Goal: Transaction & Acquisition: Purchase product/service

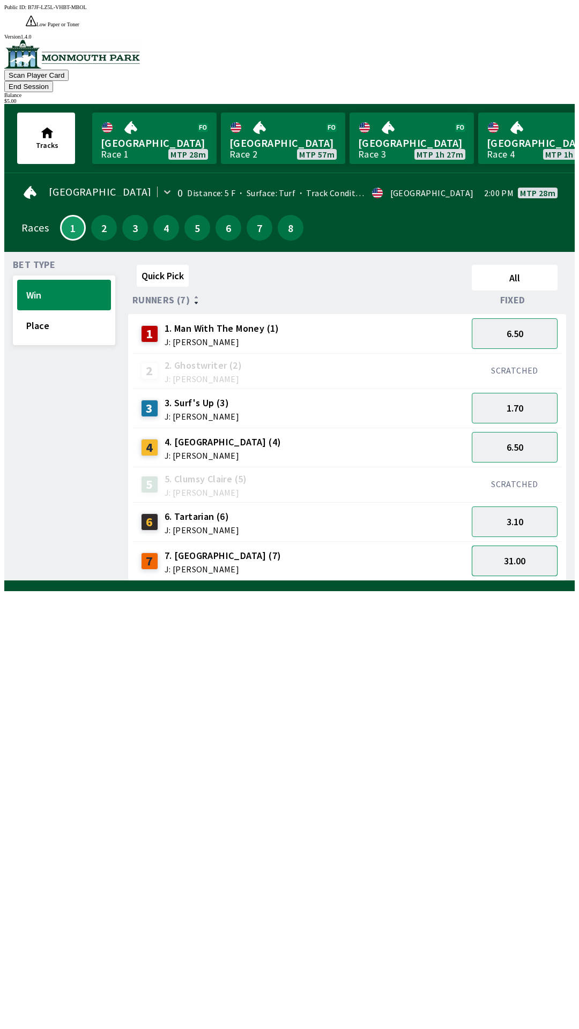
click at [523, 545] on button "31.00" at bounding box center [514, 560] width 86 height 31
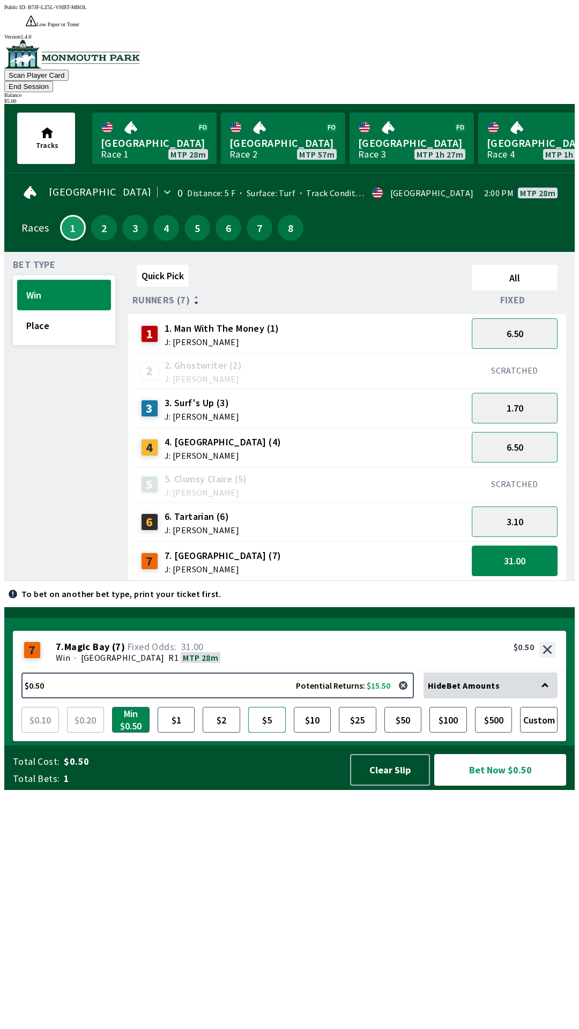
click at [264, 732] on button "$5" at bounding box center [267, 720] width 38 height 26
click at [523, 785] on button "Bet Now $5.00" at bounding box center [500, 770] width 132 height 32
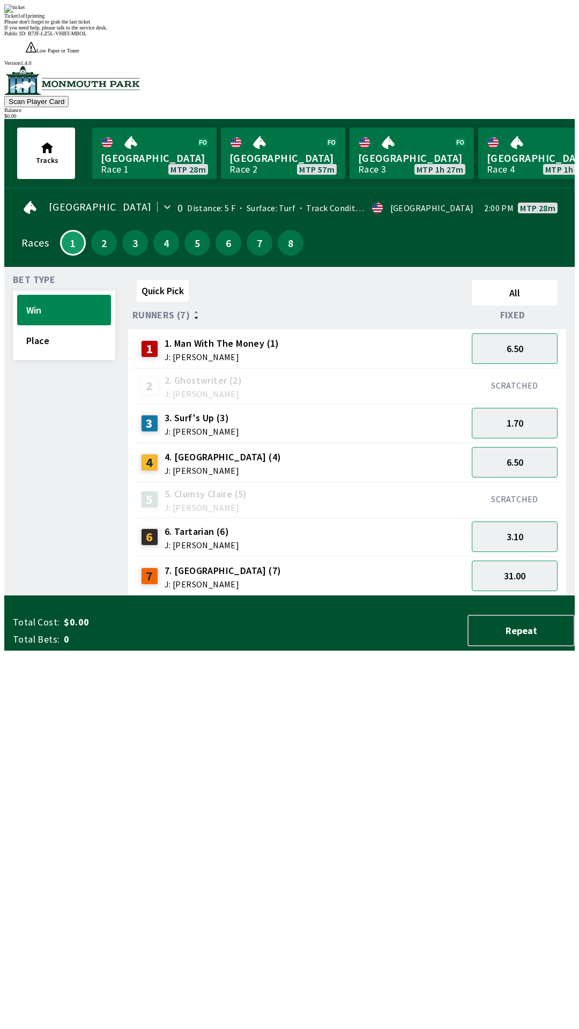
click at [377, 596] on div "Quick Pick All Runners (7) Fixed 1 1. Man With The Money (1) J: [PERSON_NAME] 6…" at bounding box center [351, 435] width 446 height 320
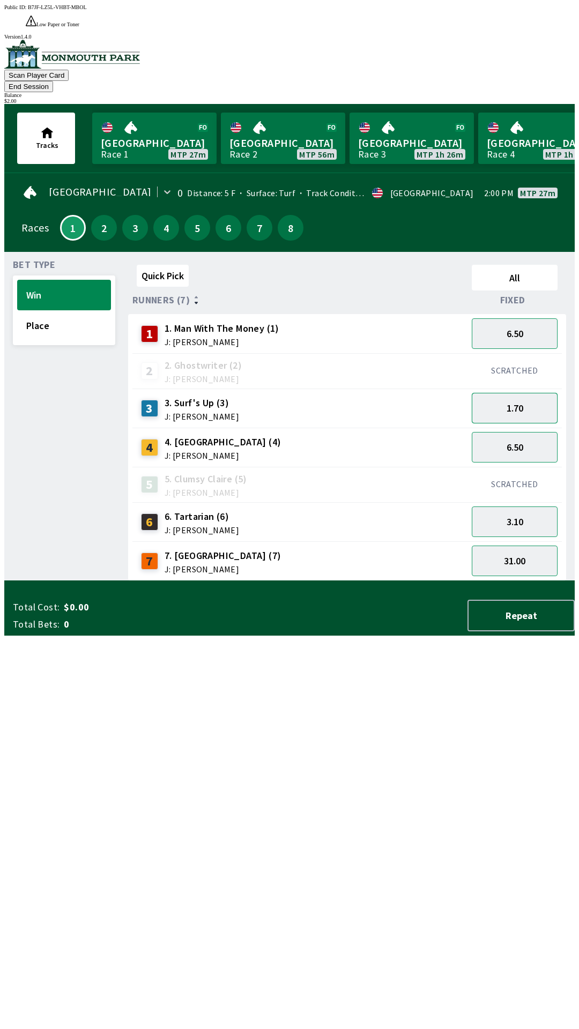
click at [544, 393] on button "1.70" at bounding box center [514, 408] width 86 height 31
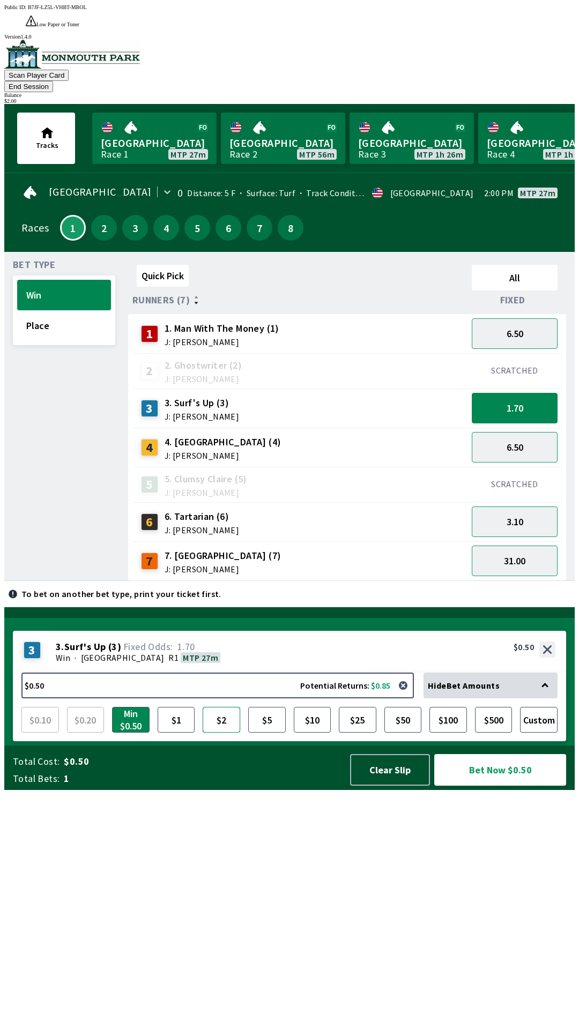
click at [223, 732] on button "$2" at bounding box center [222, 720] width 38 height 26
click at [522, 432] on button "6.50" at bounding box center [514, 447] width 86 height 31
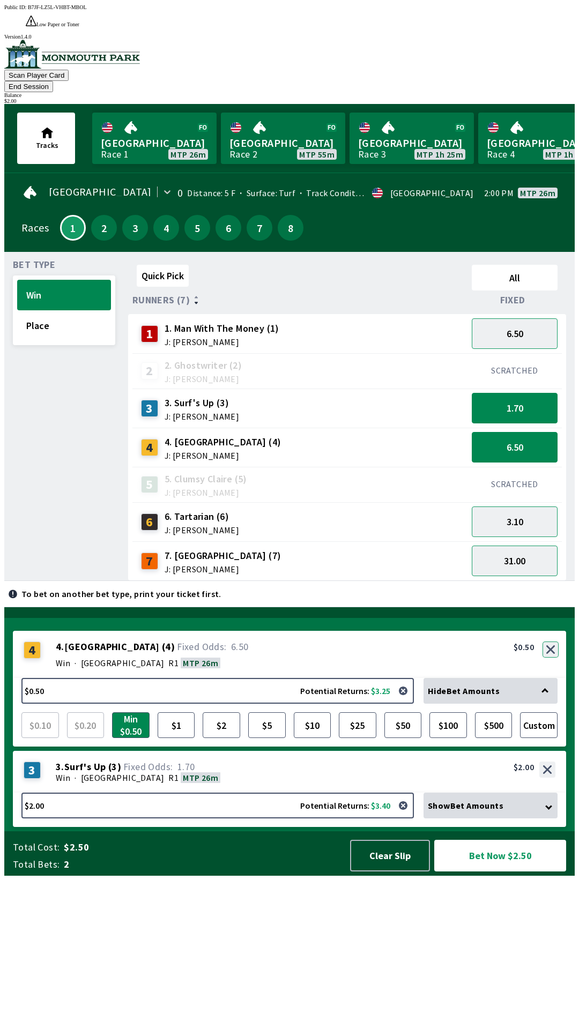
click at [554, 657] on button "button" at bounding box center [550, 649] width 16 height 16
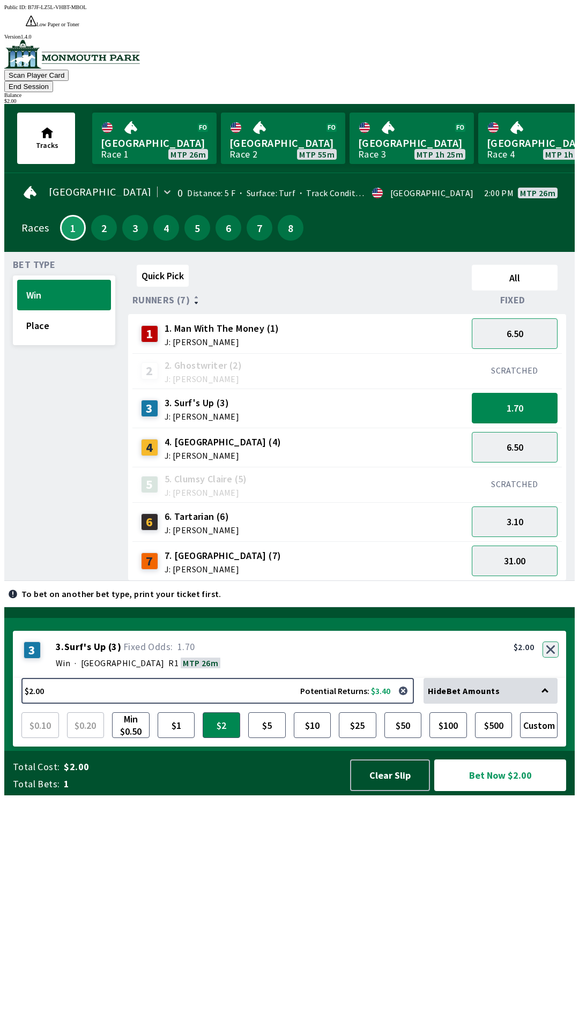
click at [551, 657] on button "button" at bounding box center [550, 649] width 16 height 16
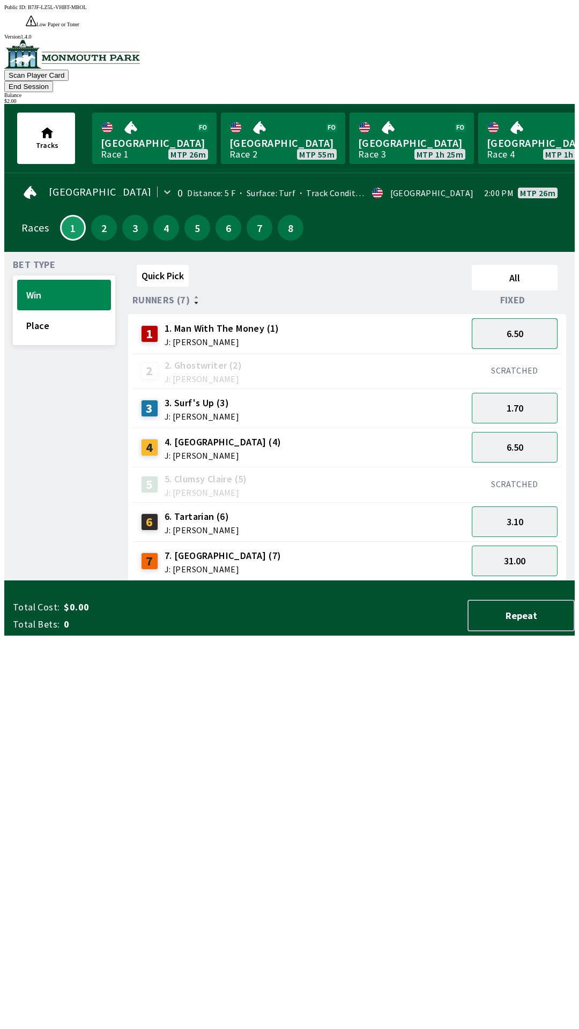
click at [511, 318] on button "6.50" at bounding box center [514, 333] width 86 height 31
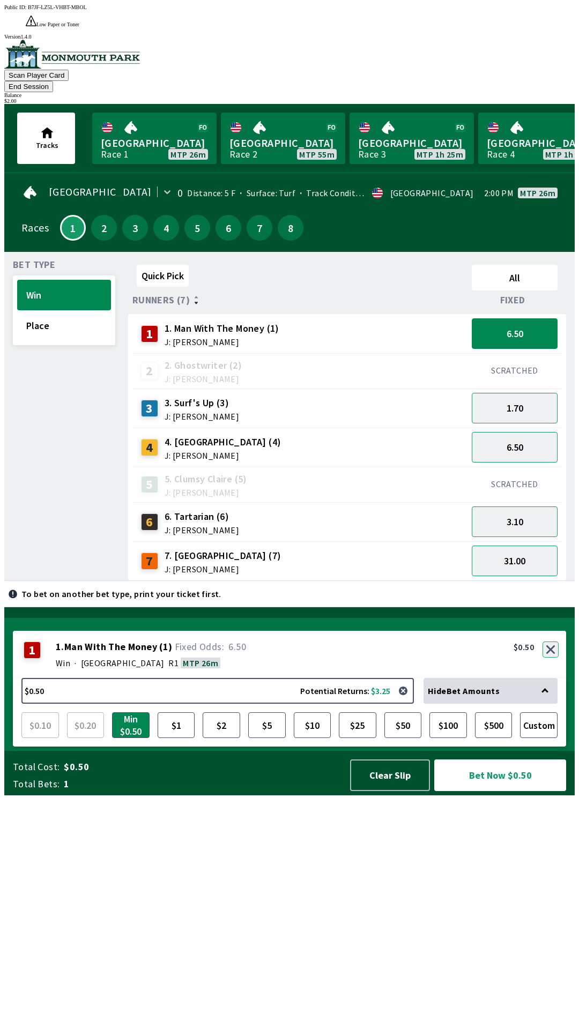
click at [551, 657] on button "button" at bounding box center [550, 649] width 16 height 16
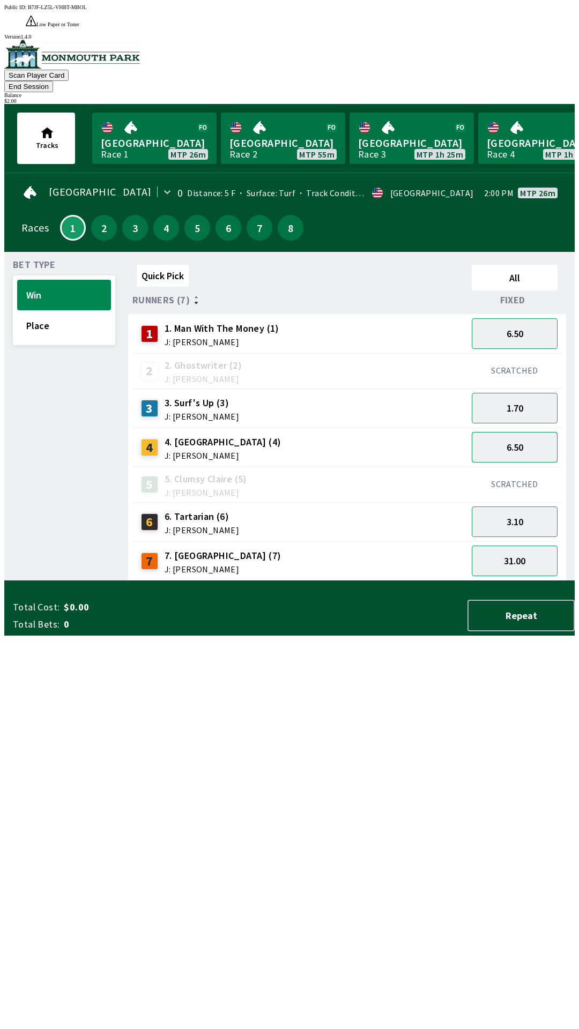
click at [534, 432] on button "6.50" at bounding box center [514, 447] width 86 height 31
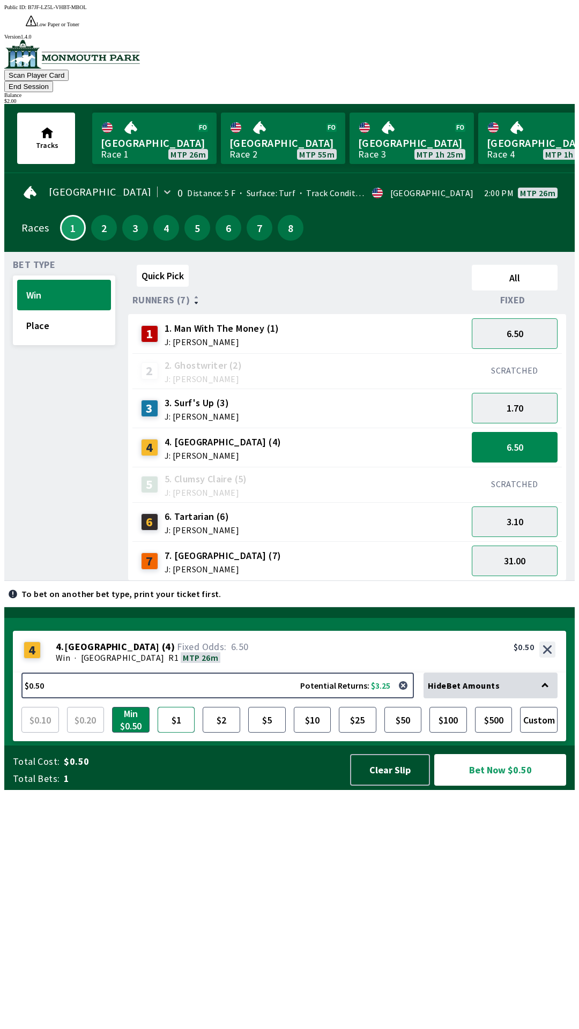
click at [171, 732] on button "$1" at bounding box center [177, 720] width 38 height 26
click at [496, 785] on button "Bet Now $1.00" at bounding box center [500, 770] width 132 height 32
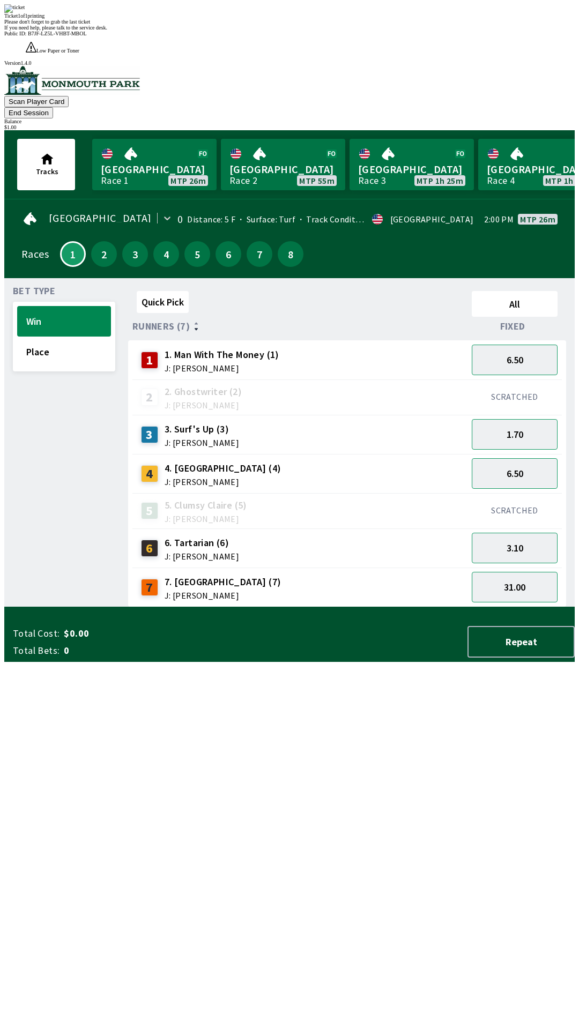
click at [340, 607] on div "Quick Pick All Runners (7) Fixed 1 1. Man With The Money (1) J: [PERSON_NAME] 6…" at bounding box center [351, 447] width 446 height 320
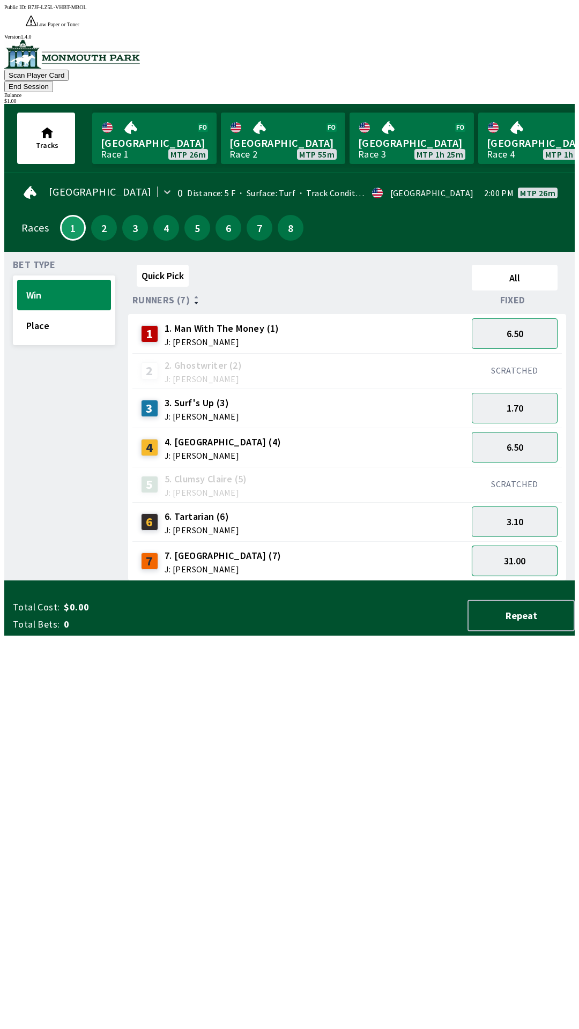
click at [520, 545] on button "31.00" at bounding box center [514, 560] width 86 height 31
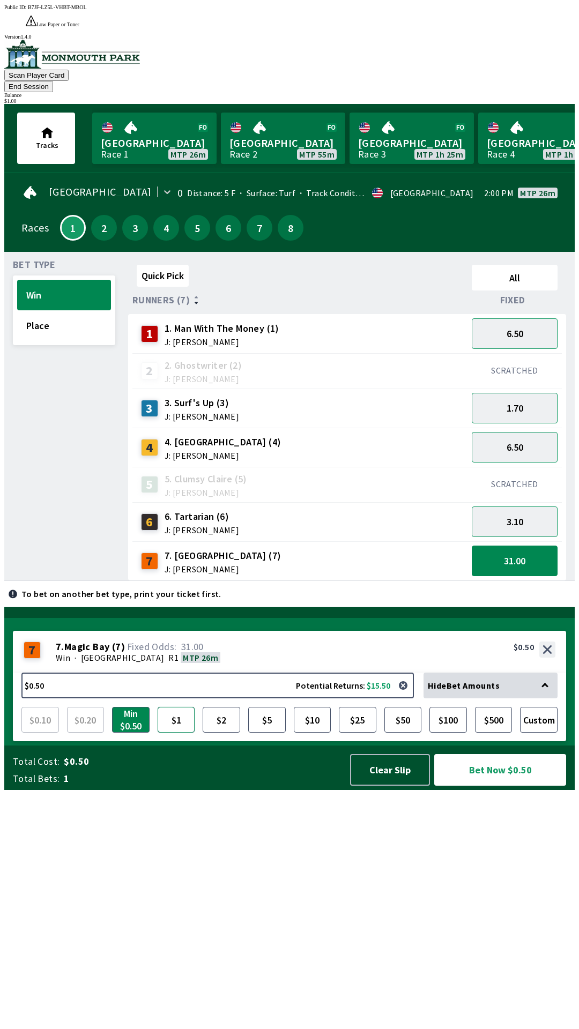
click at [176, 732] on button "$1" at bounding box center [177, 720] width 38 height 26
click at [503, 785] on button "Bet Now $1.00" at bounding box center [500, 770] width 132 height 32
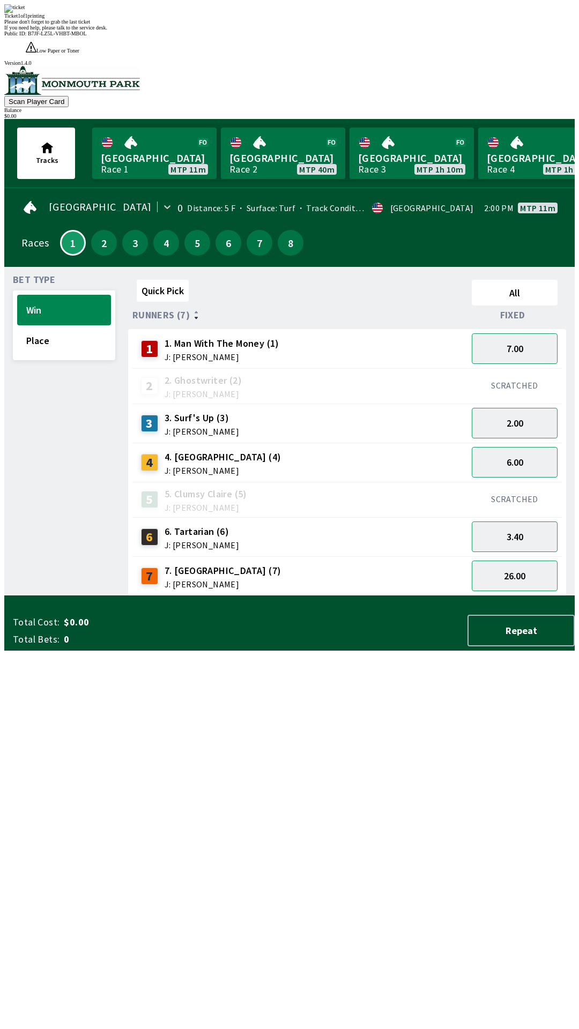
click at [257, 19] on div "Ticket 1 of 1 printing" at bounding box center [289, 16] width 570 height 6
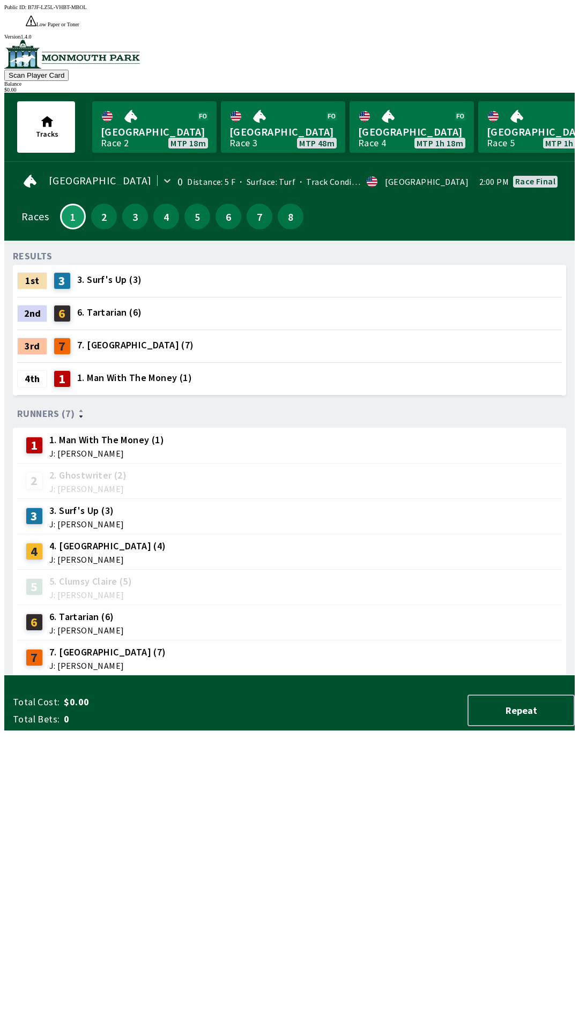
click at [339, 676] on div "RESULTS 1st 3 3. Surf's Up (3) 2nd 6 6. Tartarian (6) 3rd 7 7. Magic Bay (7) 4t…" at bounding box center [293, 462] width 561 height 426
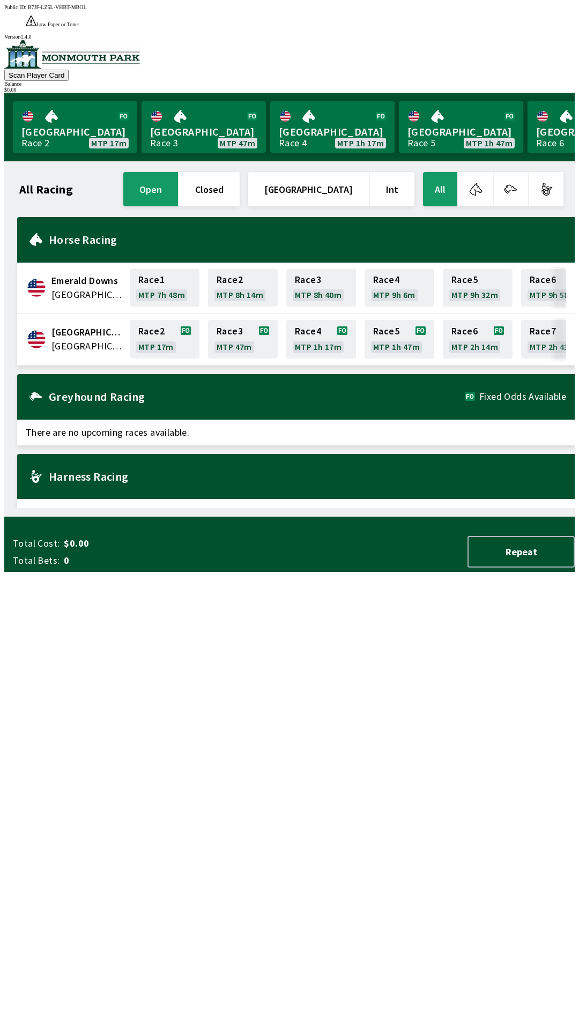
click at [75, 339] on span "[GEOGRAPHIC_DATA]" at bounding box center [87, 346] width 72 height 14
click at [159, 320] on link "Race 2 MTP 17m" at bounding box center [165, 339] width 70 height 39
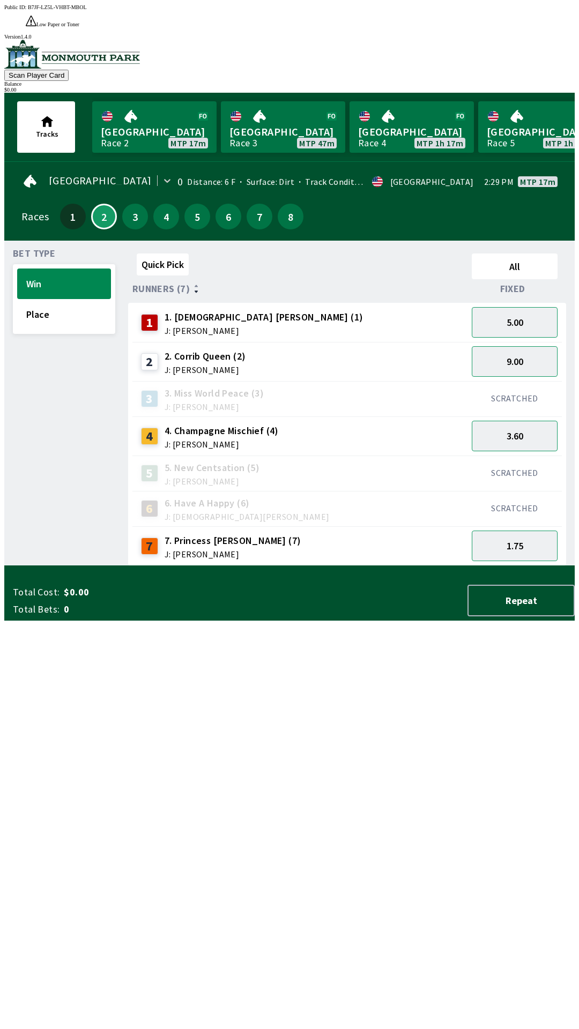
click at [193, 326] on span "J: [PERSON_NAME]" at bounding box center [263, 330] width 199 height 9
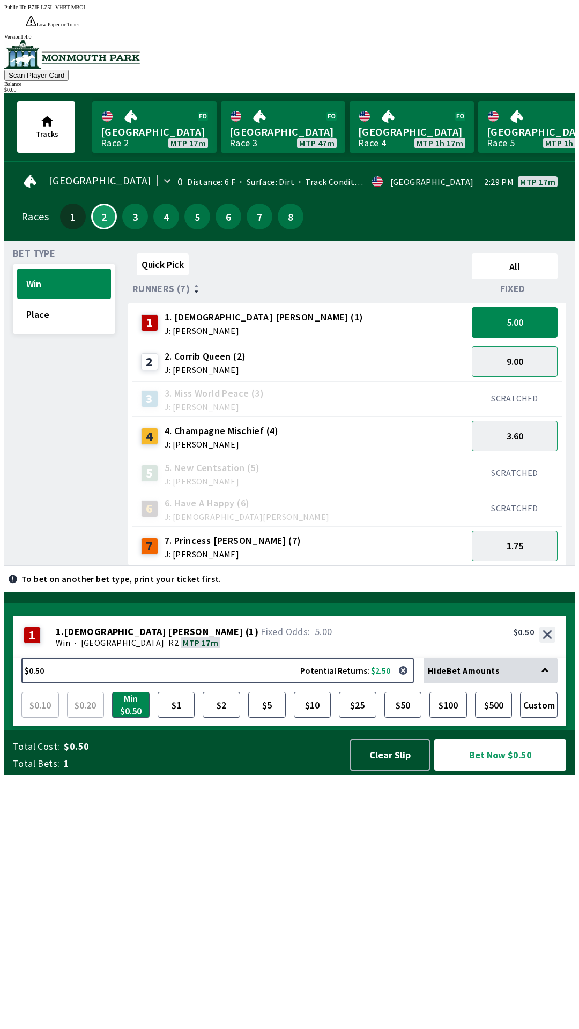
click at [191, 365] on span "J: [PERSON_NAME]" at bounding box center [204, 369] width 81 height 9
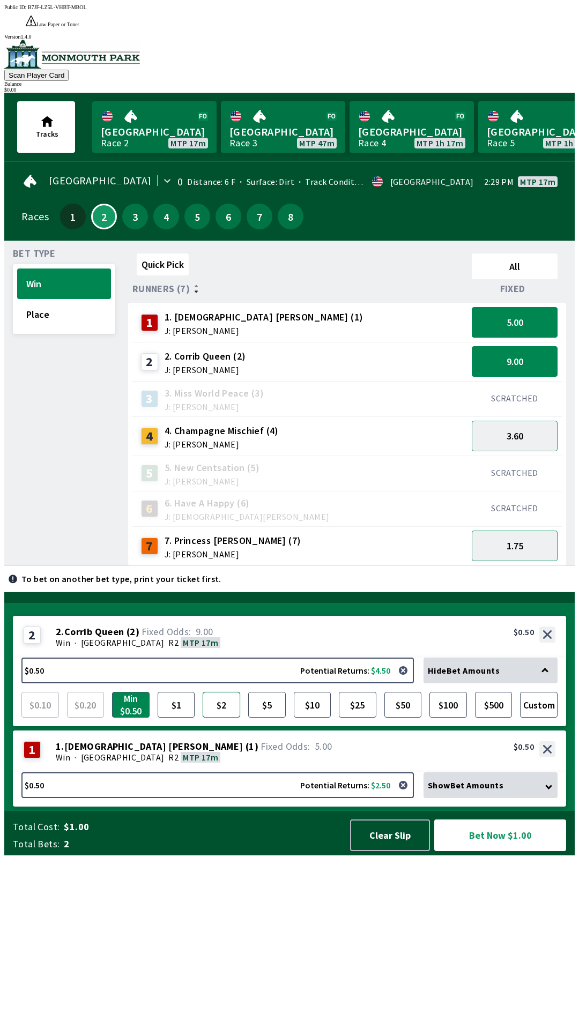
click at [224, 717] on button "$2" at bounding box center [222, 705] width 38 height 26
click at [398, 851] on button "Clear Slip" at bounding box center [390, 835] width 80 height 32
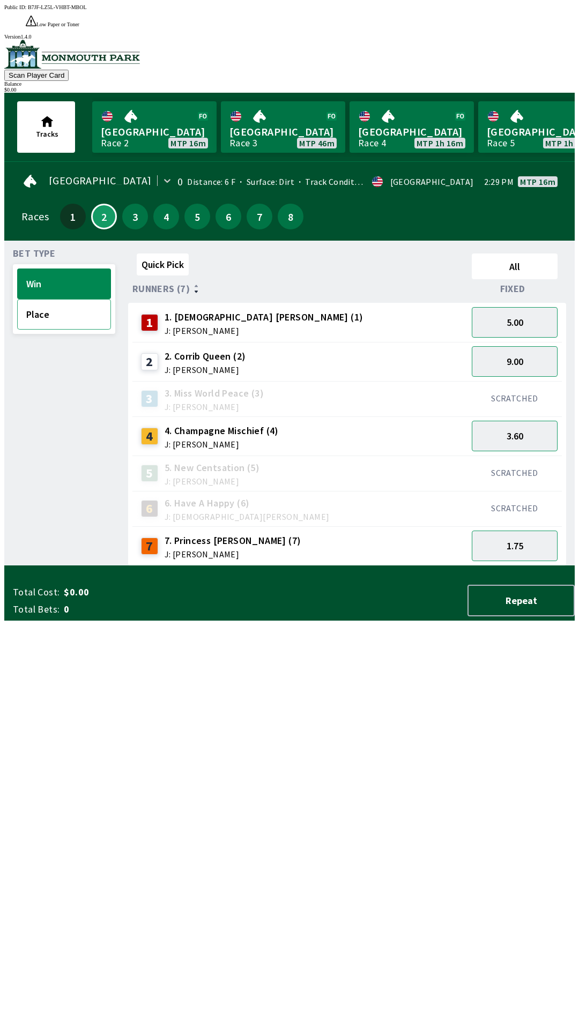
click at [31, 299] on button "Place" at bounding box center [64, 314] width 94 height 31
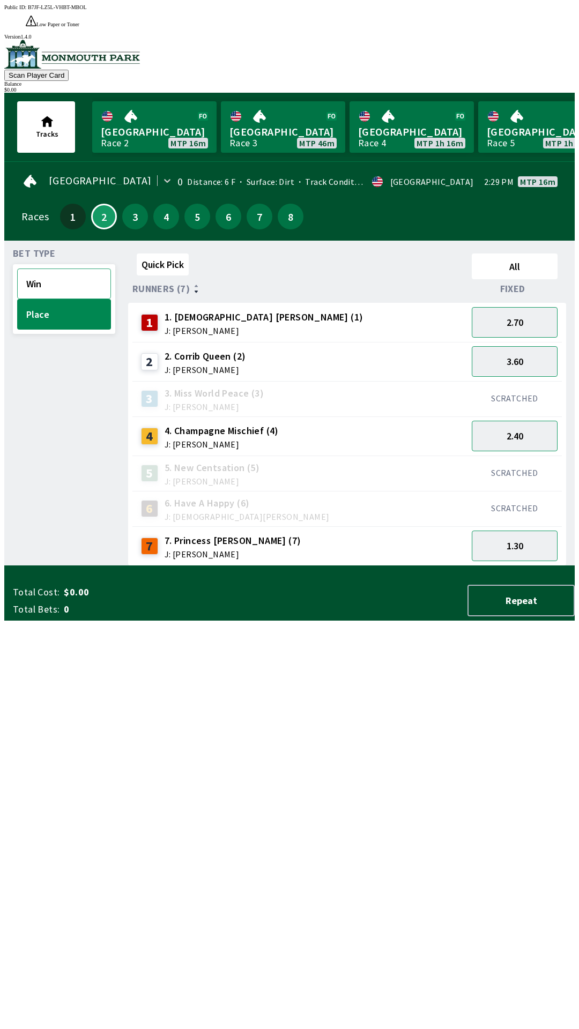
click at [39, 272] on button "Win" at bounding box center [64, 283] width 94 height 31
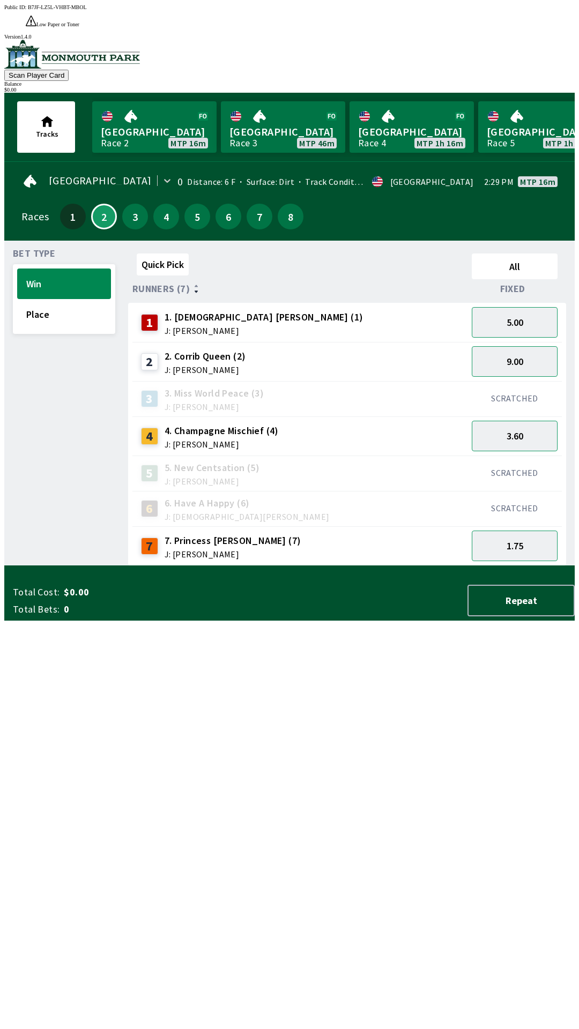
click at [180, 326] on span "J: [PERSON_NAME]" at bounding box center [263, 330] width 199 height 9
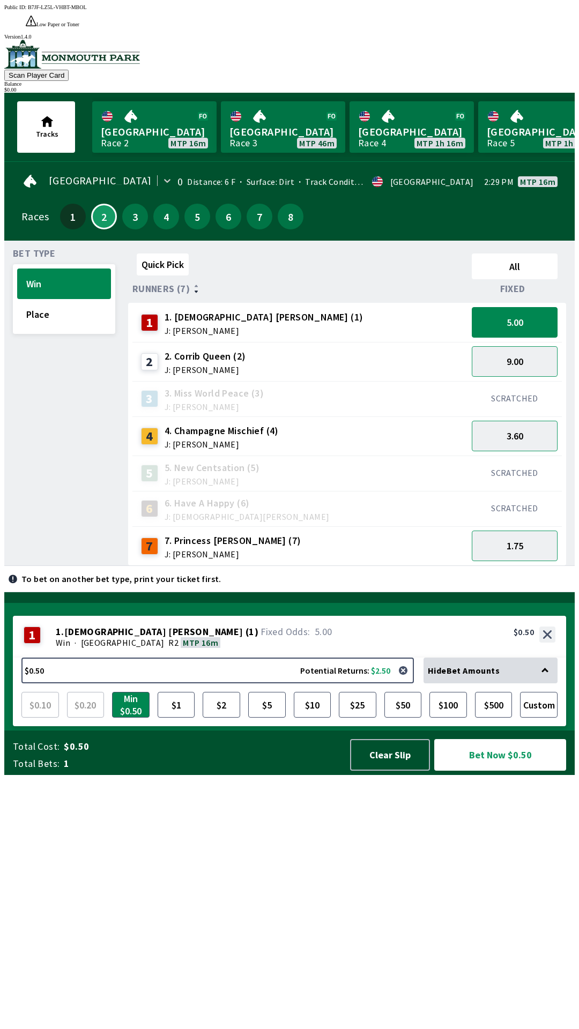
click at [188, 365] on span "J: [PERSON_NAME]" at bounding box center [204, 369] width 81 height 9
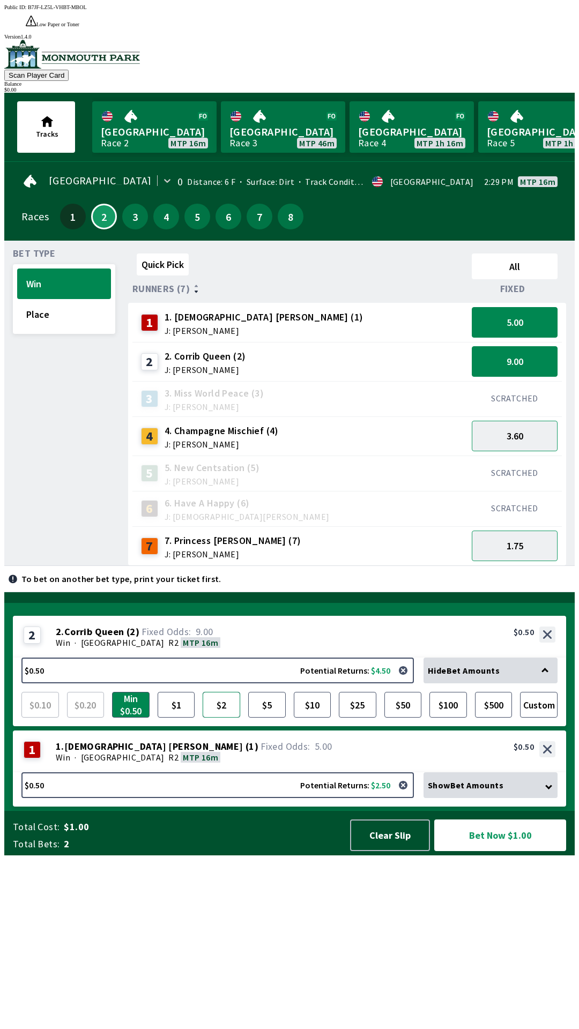
click at [222, 717] on button "$2" at bounding box center [222, 705] width 38 height 26
click at [183, 762] on span "MTP 16m" at bounding box center [200, 757] width 35 height 11
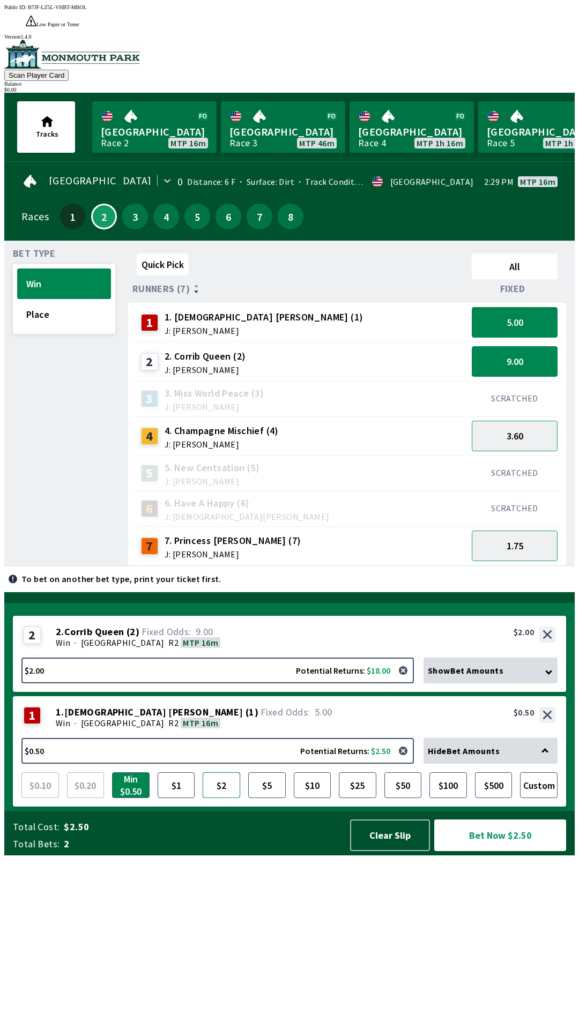
click at [219, 798] on button "$2" at bounding box center [222, 785] width 38 height 26
click at [487, 851] on button "Bet Now $4.00" at bounding box center [500, 835] width 132 height 32
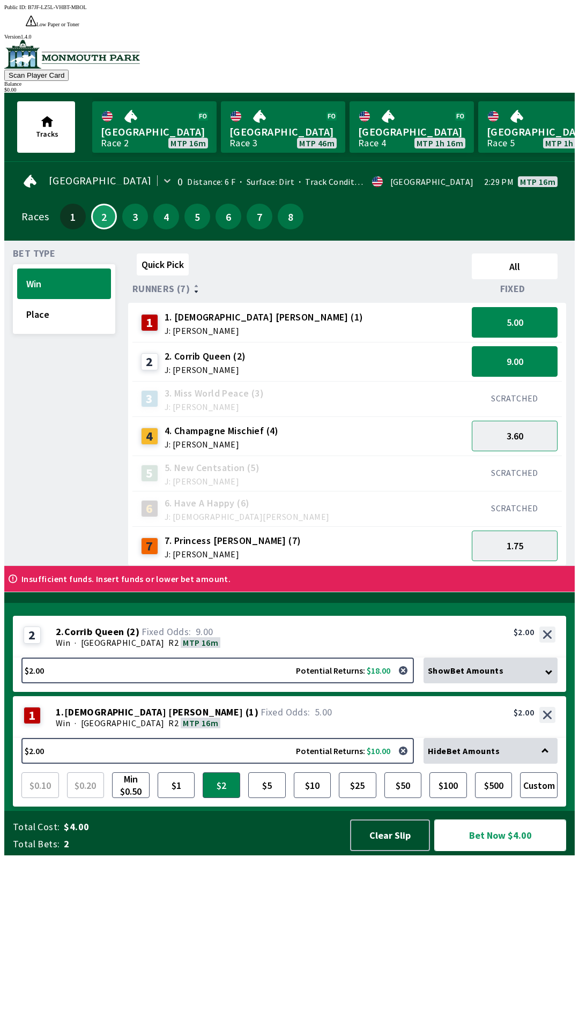
click at [434, 819] on button "Bet Now $4.00" at bounding box center [500, 835] width 132 height 32
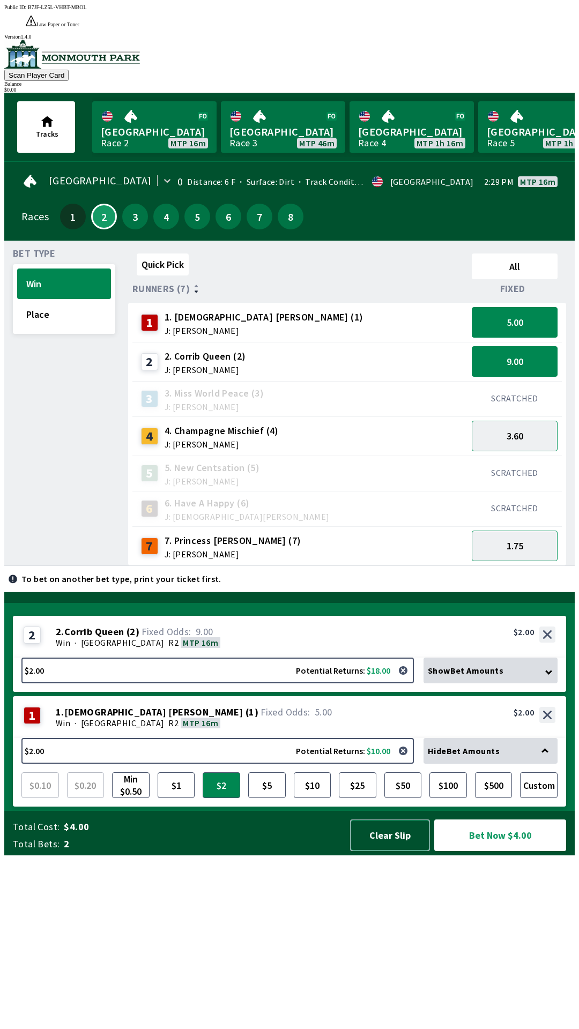
click at [390, 851] on button "Clear Slip" at bounding box center [390, 835] width 80 height 32
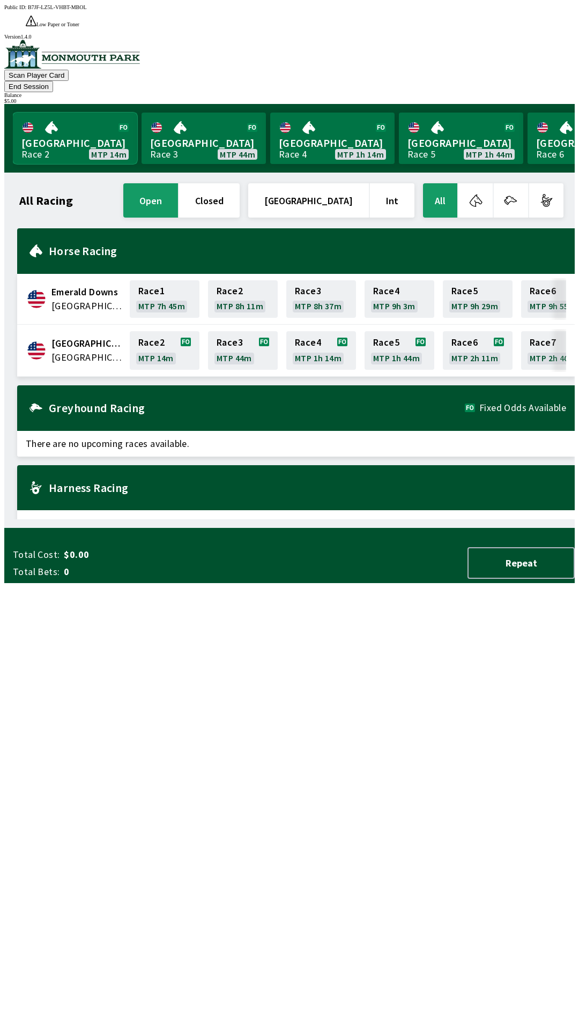
click at [121, 122] on link "[GEOGRAPHIC_DATA] Race 2 MTP 14m" at bounding box center [75, 138] width 124 height 51
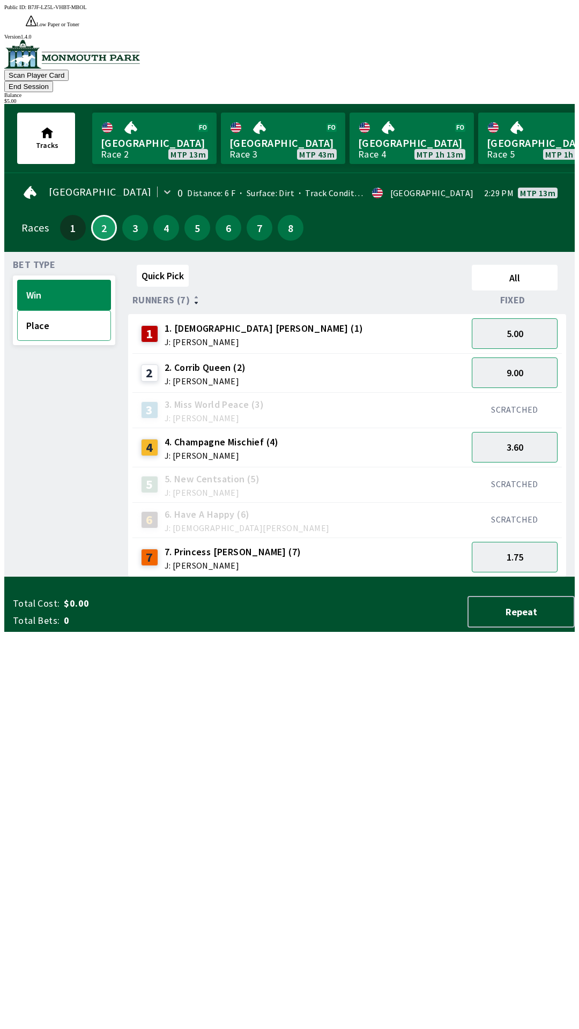
click at [63, 310] on button "Place" at bounding box center [64, 325] width 94 height 31
click at [68, 280] on button "Win" at bounding box center [64, 295] width 94 height 31
click at [79, 310] on button "Place" at bounding box center [64, 325] width 94 height 31
click at [83, 280] on button "Win" at bounding box center [64, 295] width 94 height 31
click at [58, 310] on button "Place" at bounding box center [64, 325] width 94 height 31
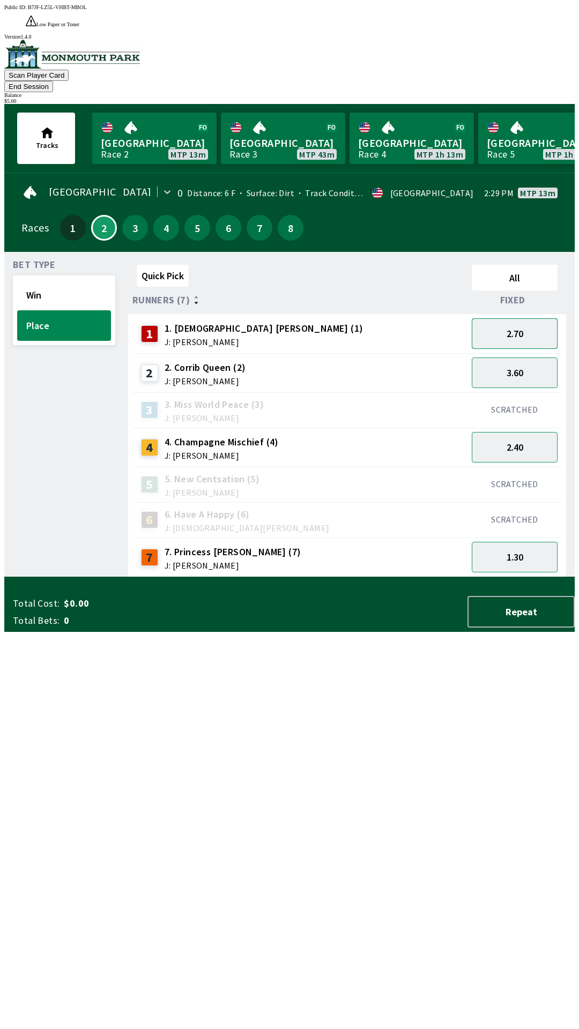
click at [519, 318] on button "2.70" at bounding box center [514, 333] width 86 height 31
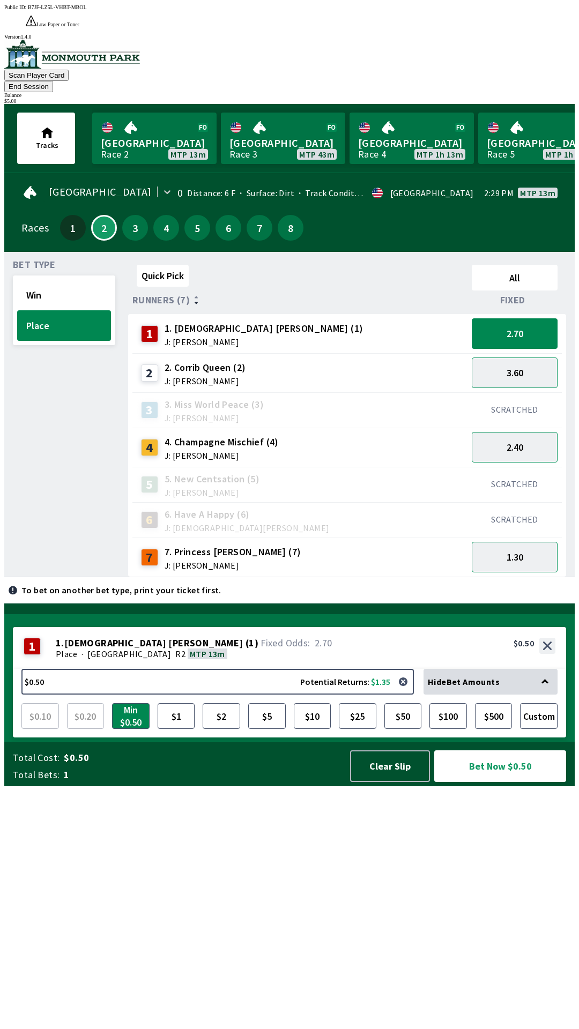
click at [526, 467] on div "SCRATCHED" at bounding box center [514, 484] width 94 height 35
click at [541, 467] on div "SCRATCHED" at bounding box center [514, 484] width 94 height 35
click at [523, 432] on button "2.40" at bounding box center [514, 447] width 86 height 31
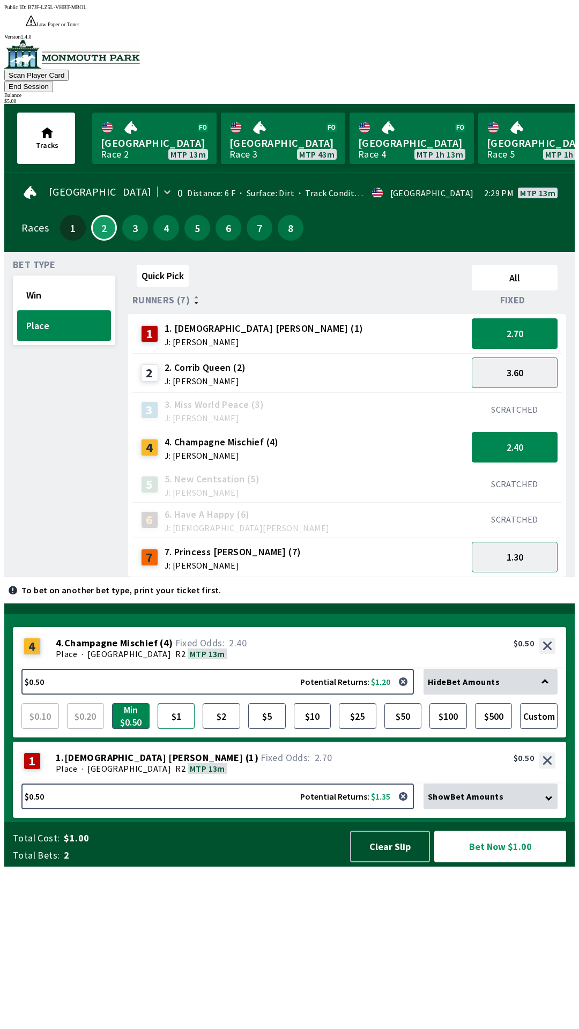
click at [181, 729] on button "$1" at bounding box center [177, 716] width 38 height 26
click at [302, 774] on div "Place · [GEOGRAPHIC_DATA] R2 MTP 13m" at bounding box center [305, 768] width 499 height 11
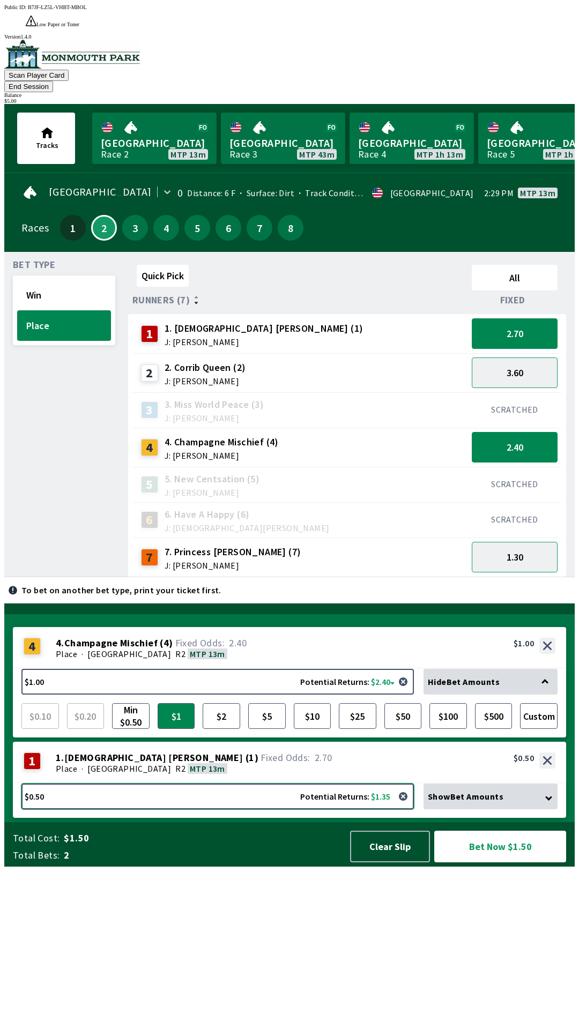
click at [302, 809] on button "$0.50 Potential Returns: $1.35" at bounding box center [217, 796] width 392 height 26
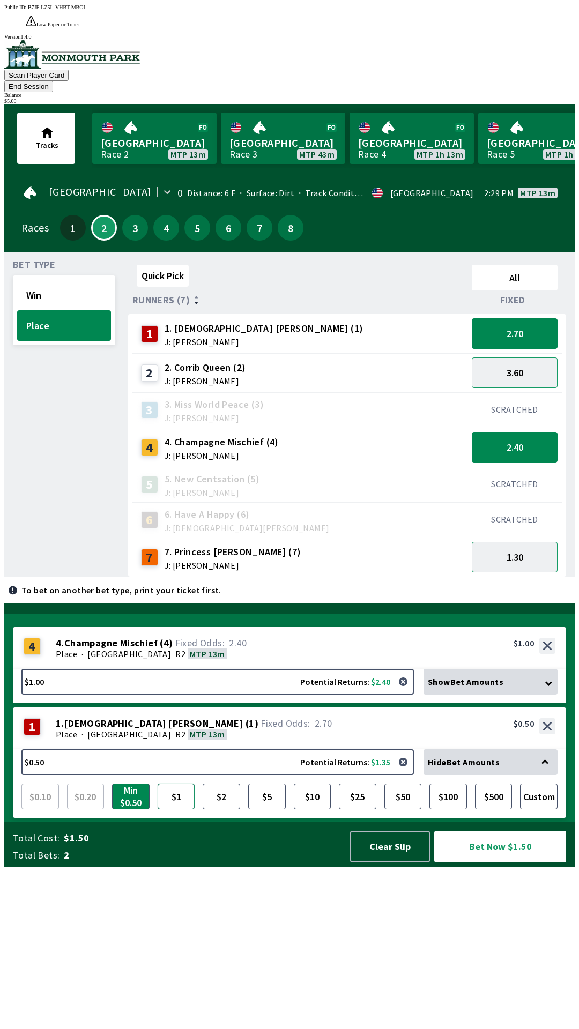
click at [172, 809] on button "$1" at bounding box center [177, 796] width 38 height 26
click at [518, 357] on button "3.60" at bounding box center [514, 372] width 86 height 31
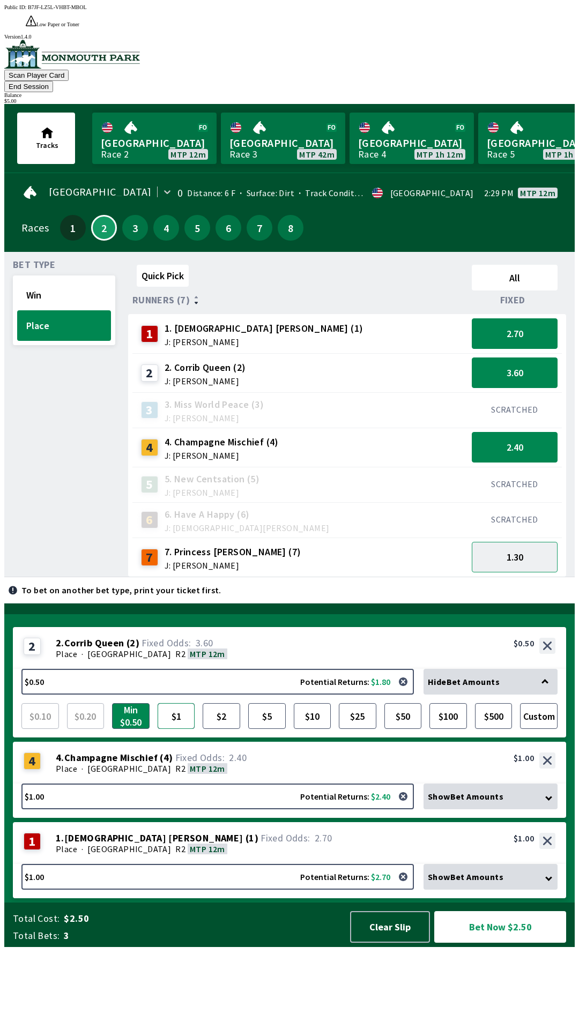
click at [188, 729] on button "$1" at bounding box center [177, 716] width 38 height 26
click at [77, 280] on button "Win" at bounding box center [64, 295] width 94 height 31
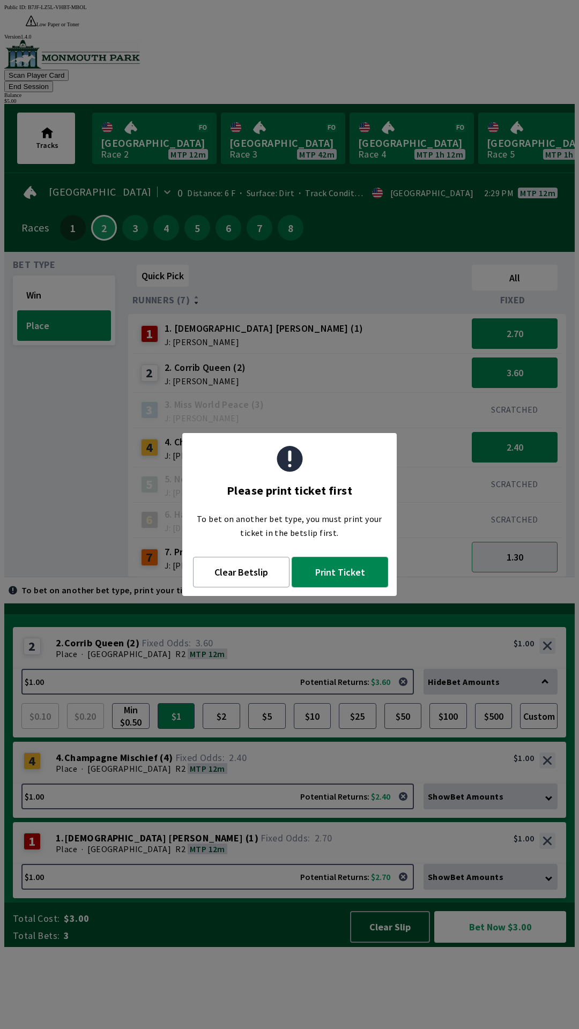
click at [365, 575] on button "Print Ticket" at bounding box center [339, 572] width 96 height 31
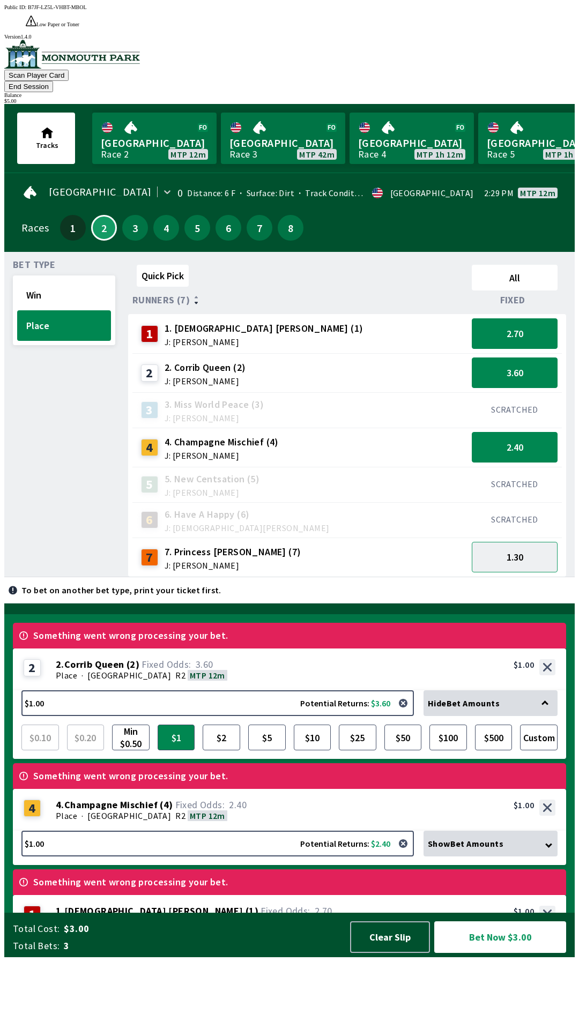
click at [262, 957] on div "Total Cost: $3.00 Total Bets: 3 Clear Slip Bet Now $3.00" at bounding box center [293, 934] width 561 height 44
click at [263, 937] on div "1 1 . [DEMOGRAPHIC_DATA] [PERSON_NAME] ( 1 ) Place · [GEOGRAPHIC_DATA] R2 MTP 1…" at bounding box center [289, 916] width 553 height 42
click at [270, 895] on div "Something went wrong processing your bet." at bounding box center [289, 882] width 553 height 26
click at [275, 895] on div "Something went wrong processing your bet." at bounding box center [289, 882] width 553 height 26
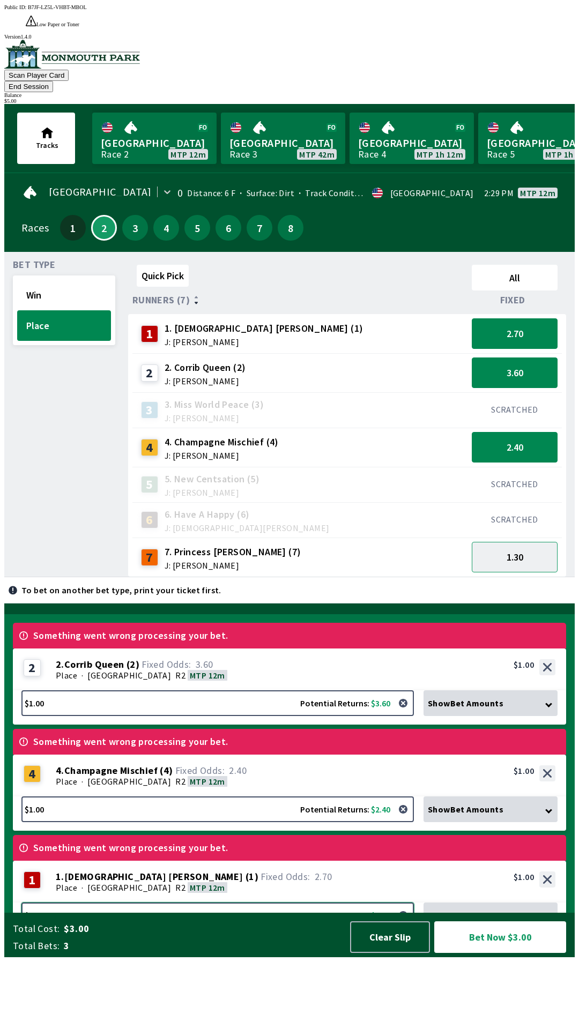
click at [285, 920] on button "$1.00 Potential Returns: $2.70" at bounding box center [217, 915] width 392 height 26
click at [293, 888] on div "{"NODE_ENV":"production","version":"v1.9.0-alpha.3","scriptLocation":"","public…" at bounding box center [289, 530] width 570 height 853
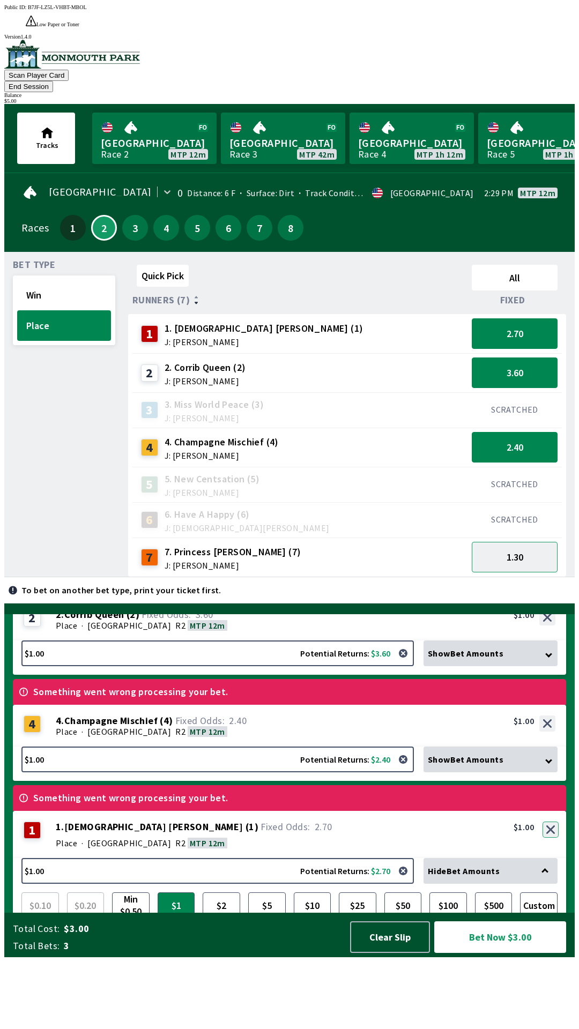
click at [555, 837] on button "button" at bounding box center [550, 829] width 16 height 16
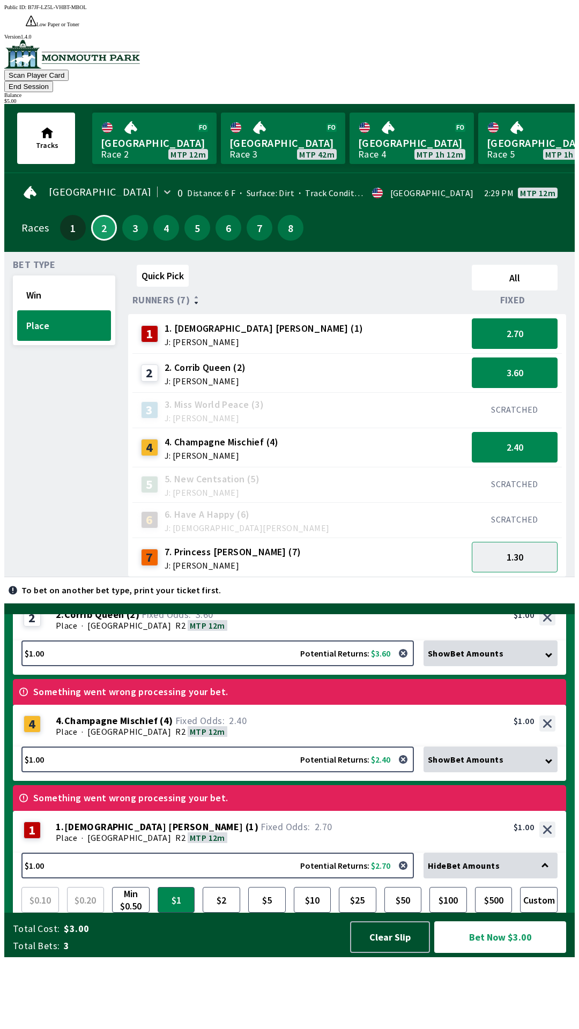
scroll to position [0, 0]
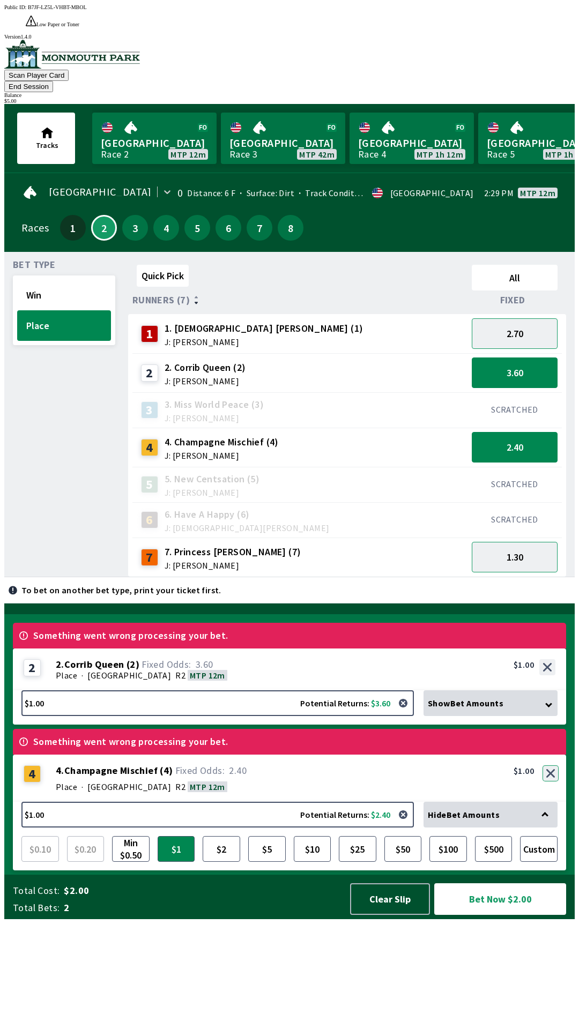
click at [550, 781] on button "button" at bounding box center [550, 773] width 16 height 16
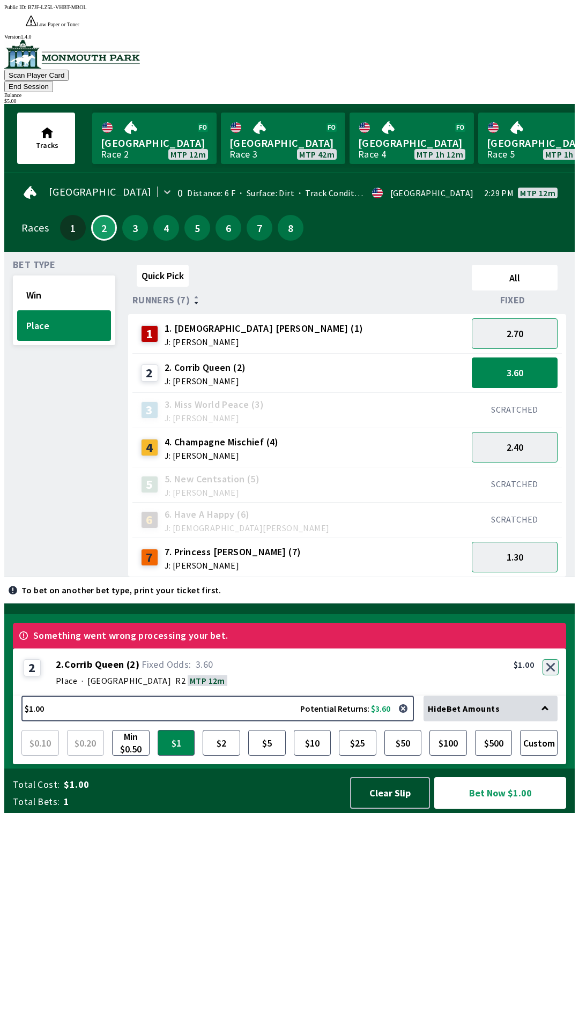
click at [544, 695] on div "2 2 . Corrib Queen ( 2 ) Place · [GEOGRAPHIC_DATA] R2 MTP 12m 2. Corrib Queen (…" at bounding box center [289, 671] width 553 height 47
click at [553, 675] on button "button" at bounding box center [550, 667] width 16 height 16
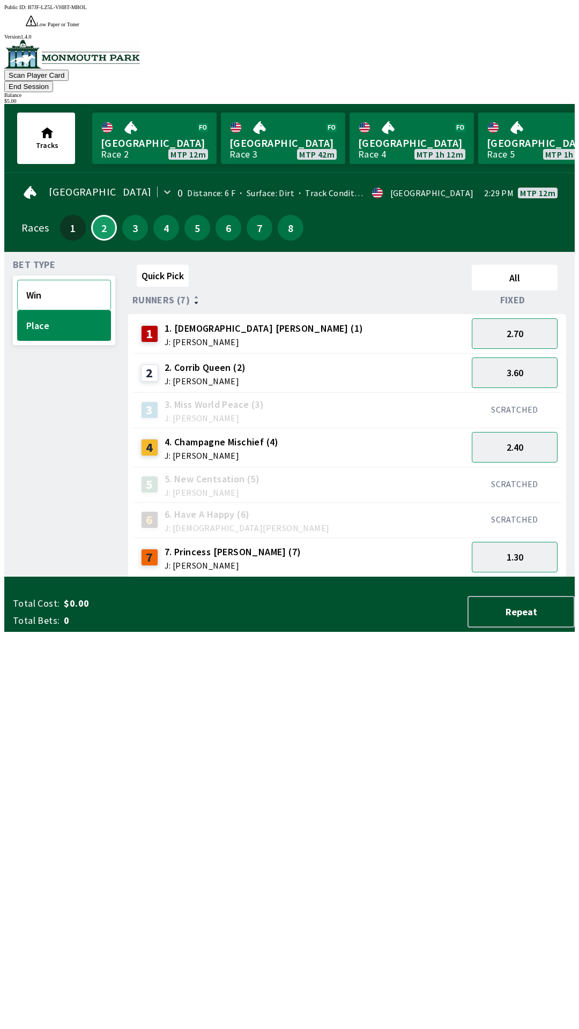
click at [73, 280] on button "Win" at bounding box center [64, 295] width 94 height 31
click at [534, 357] on button "9.00" at bounding box center [514, 372] width 86 height 31
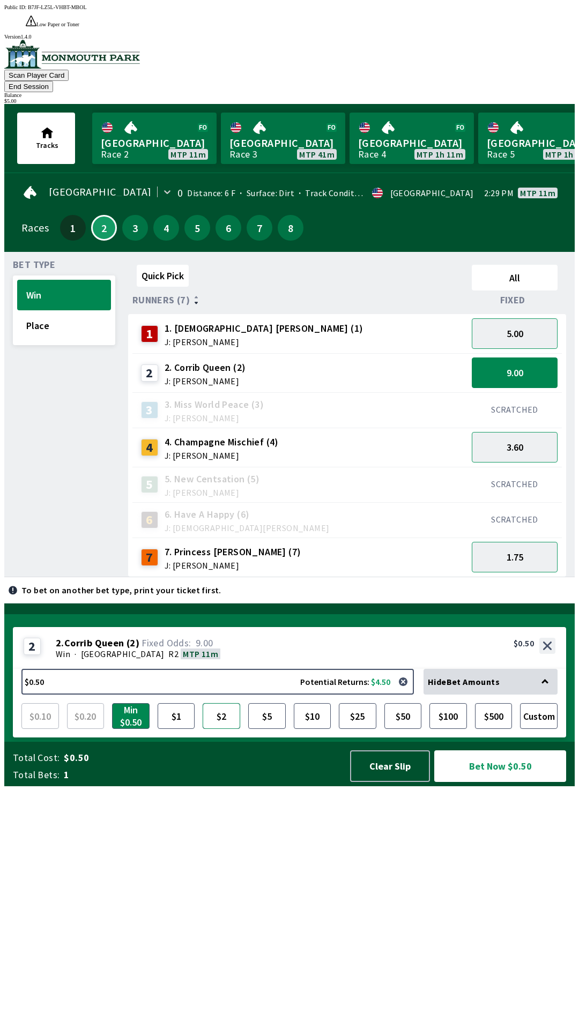
click at [220, 729] on button "$2" at bounding box center [222, 716] width 38 height 26
click at [536, 318] on button "5.00" at bounding box center [514, 333] width 86 height 31
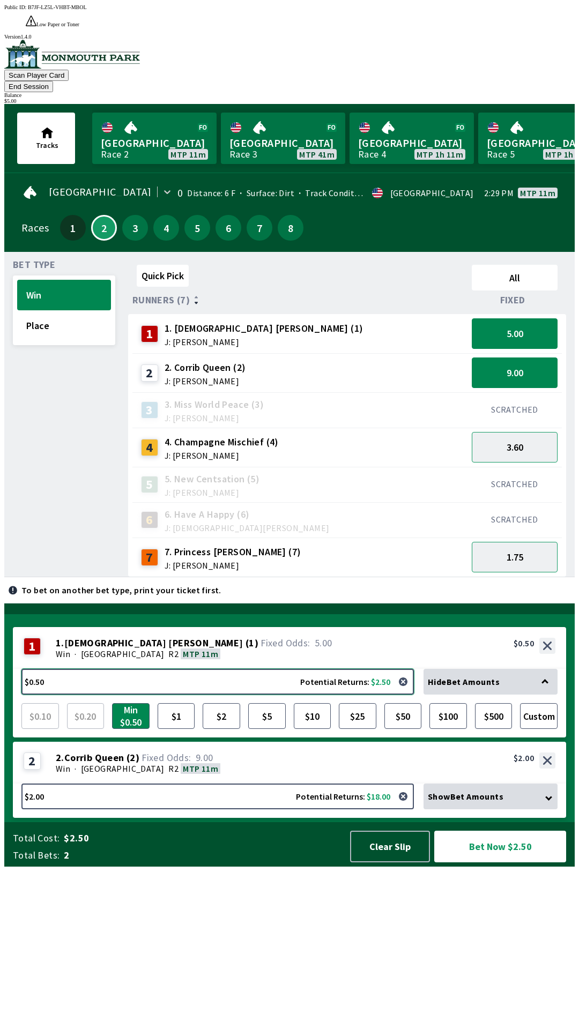
click at [202, 694] on button "$0.50 Potential Returns: $2.50" at bounding box center [217, 682] width 392 height 26
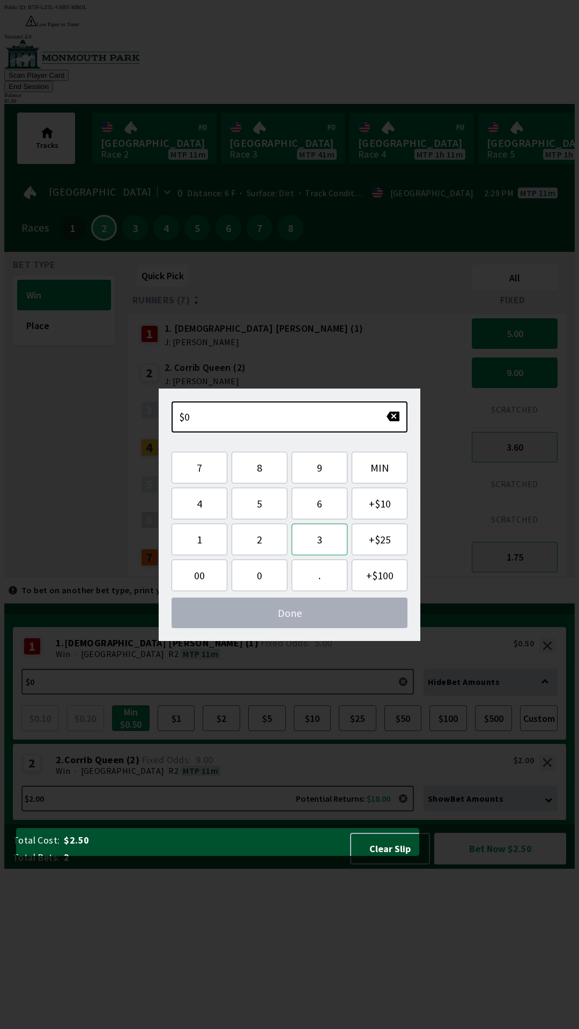
click at [320, 543] on button "3" at bounding box center [319, 539] width 56 height 32
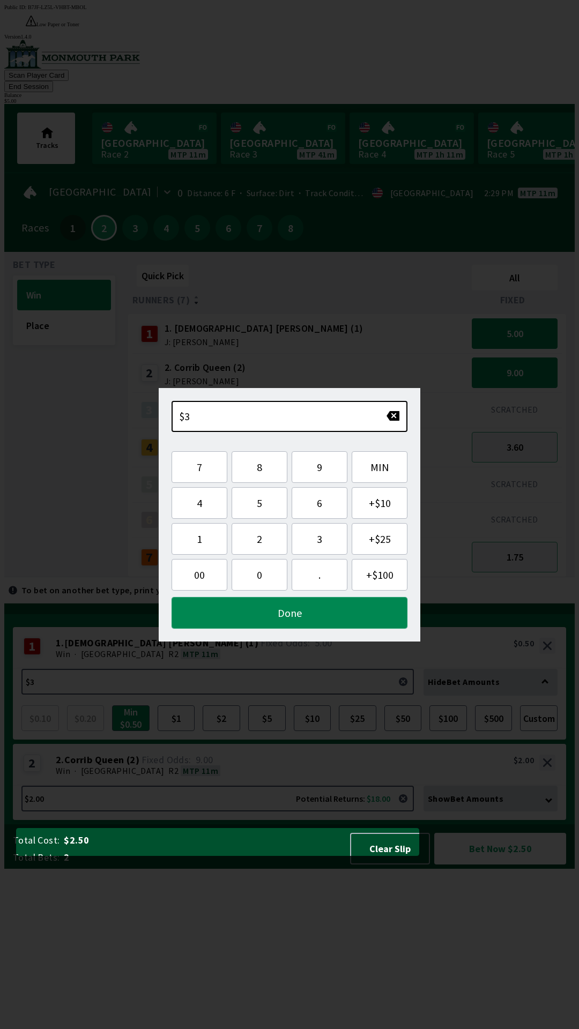
click at [349, 609] on button "Done" at bounding box center [289, 613] width 236 height 32
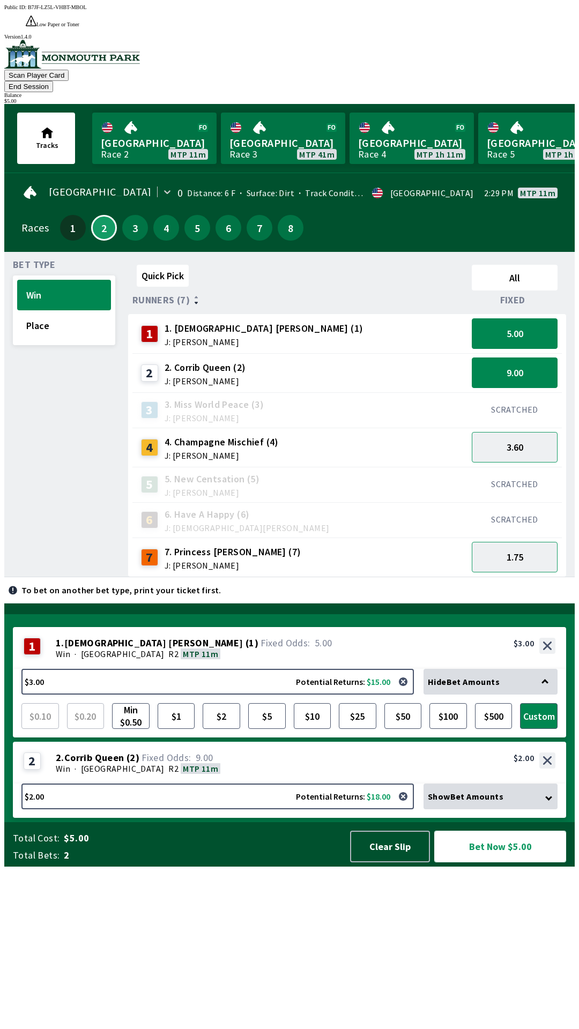
click at [527, 862] on button "Bet Now $5.00" at bounding box center [500, 846] width 132 height 32
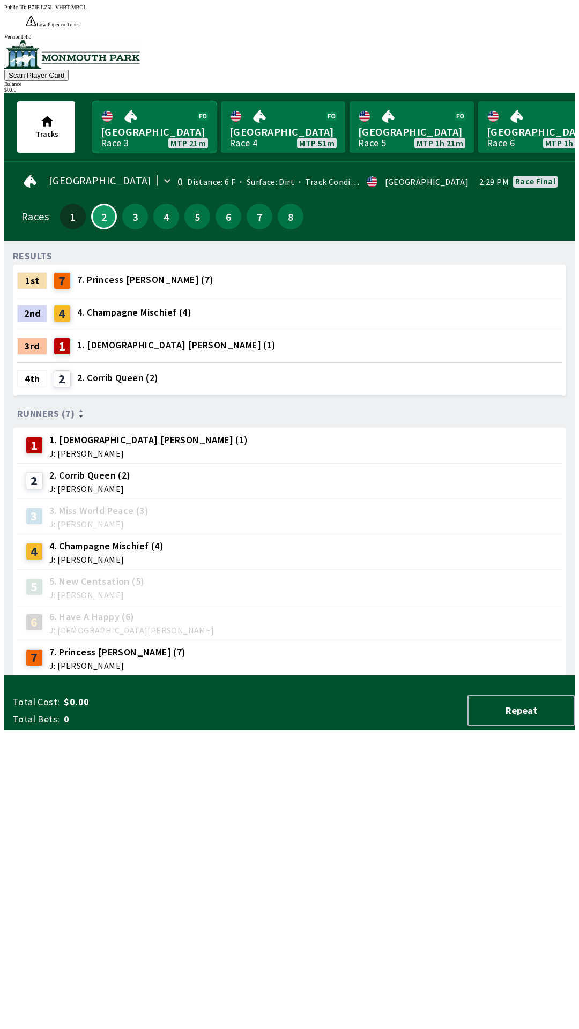
click at [152, 101] on link "[GEOGRAPHIC_DATA] Race 3 MTP 21m" at bounding box center [154, 126] width 124 height 51
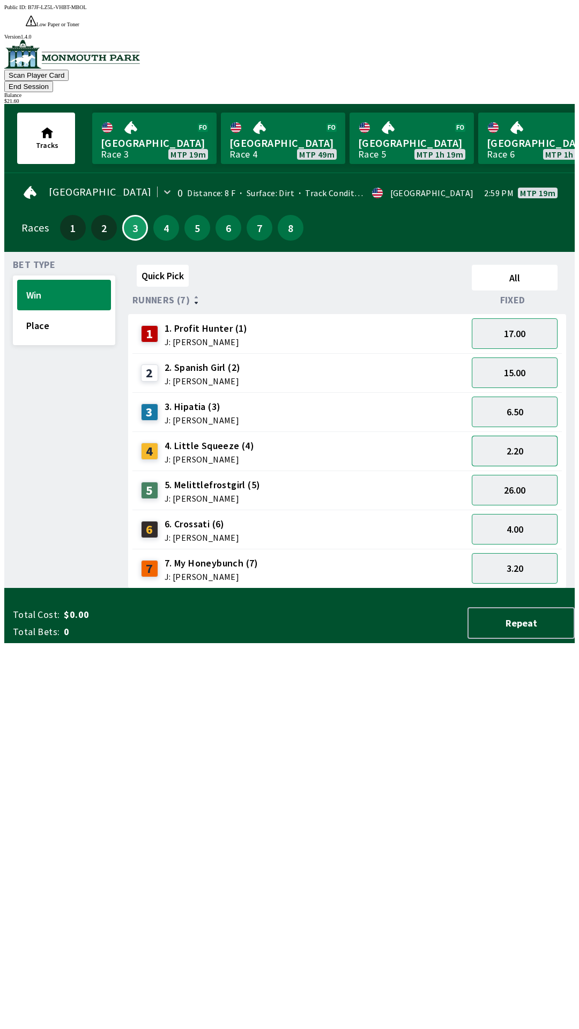
click at [526, 436] on button "2.20" at bounding box center [514, 451] width 86 height 31
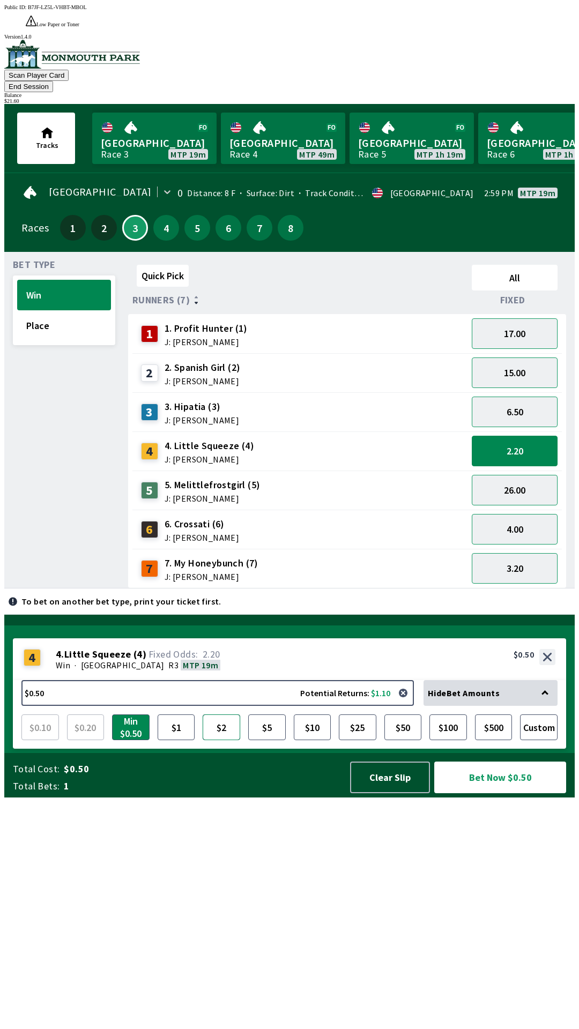
click at [218, 740] on button "$2" at bounding box center [222, 727] width 38 height 26
click at [475, 793] on button "Bet Now $2.00" at bounding box center [500, 777] width 132 height 32
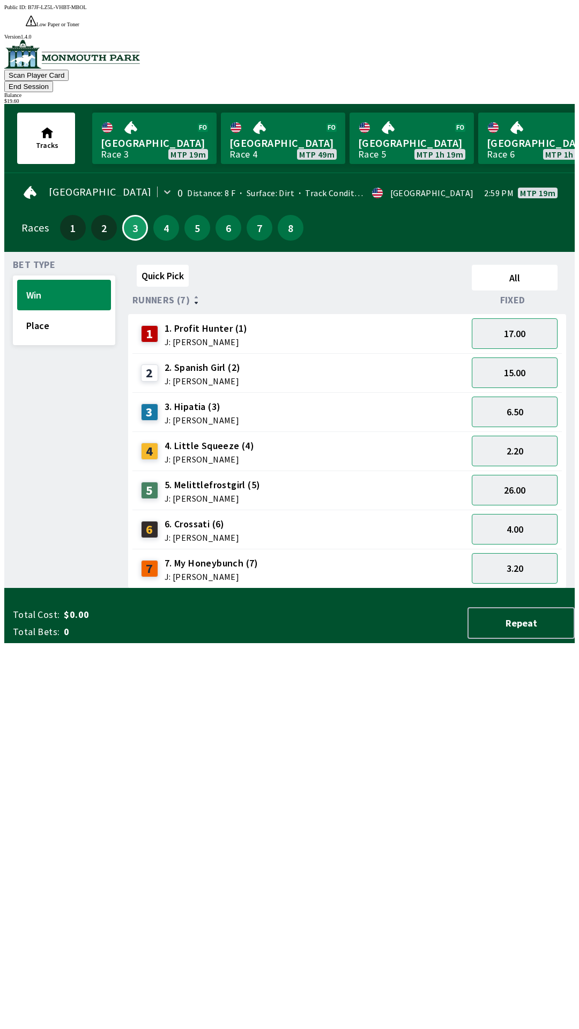
click at [145, 588] on div "Quick Pick All Runners (7) Fixed 1 1. Profit Hunter (1) J: [PERSON_NAME] 17.00 …" at bounding box center [351, 424] width 446 height 328
click at [160, 215] on button "4" at bounding box center [166, 228] width 26 height 26
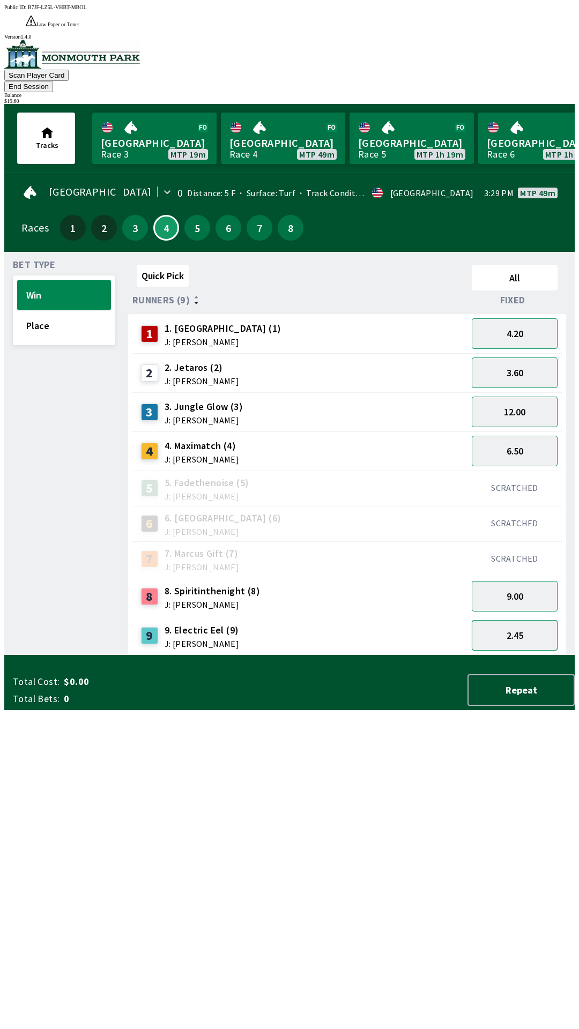
click at [503, 620] on button "2.45" at bounding box center [514, 635] width 86 height 31
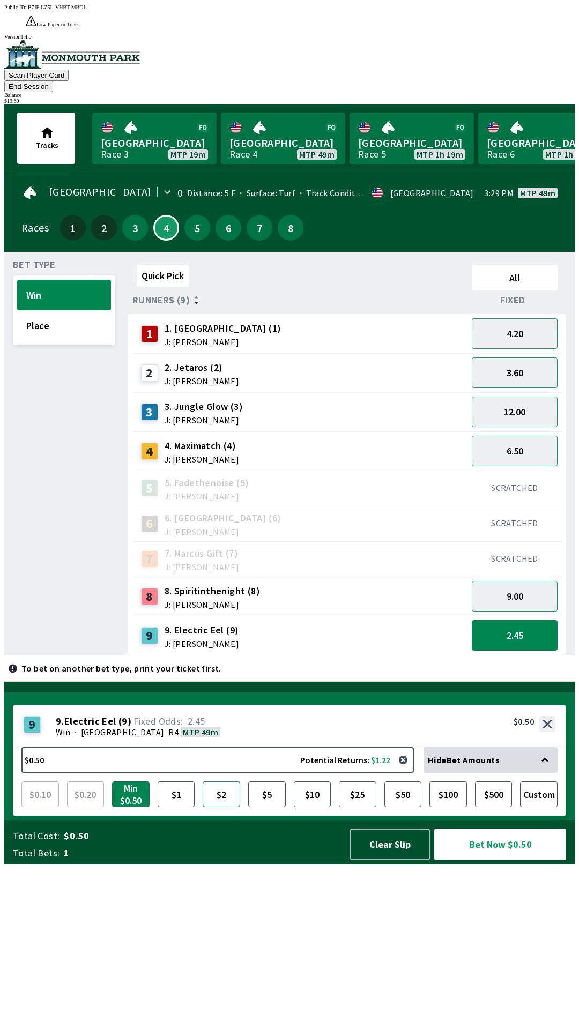
click at [220, 807] on button "$2" at bounding box center [222, 794] width 38 height 26
click at [475, 860] on button "Bet Now $2.00" at bounding box center [500, 844] width 132 height 32
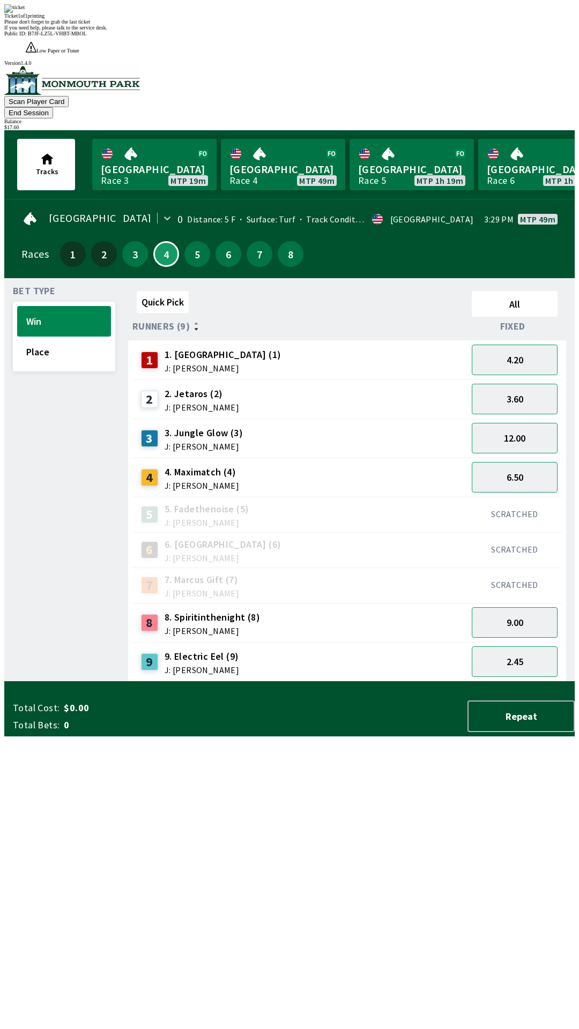
click at [168, 681] on div "Quick Pick All Runners (9) Fixed 1 1. [PERSON_NAME] (1) J: [PERSON_NAME] 4.20 2…" at bounding box center [351, 484] width 446 height 395
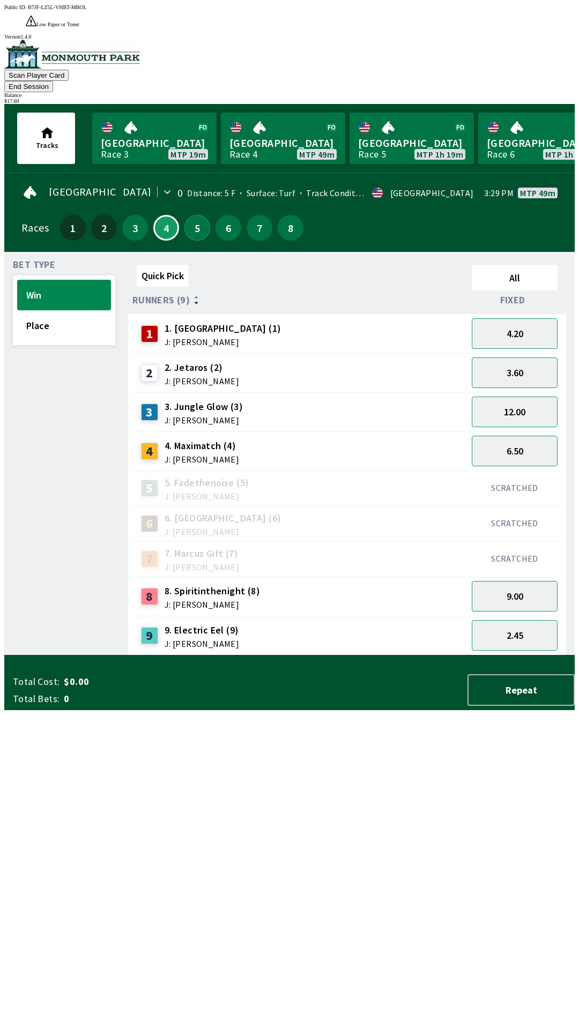
click at [191, 215] on button "5" at bounding box center [197, 228] width 26 height 26
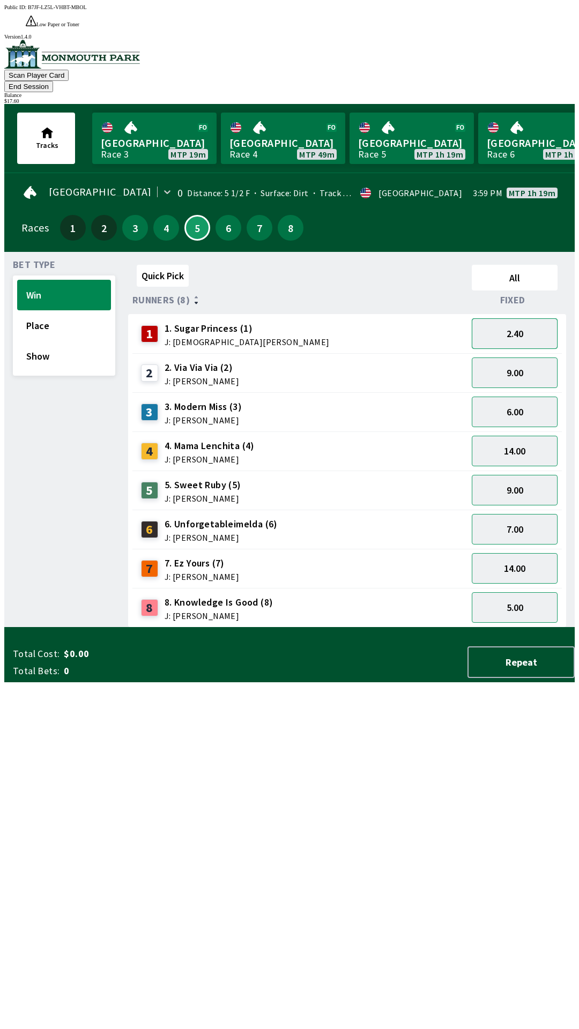
click at [523, 318] on button "2.40" at bounding box center [514, 333] width 86 height 31
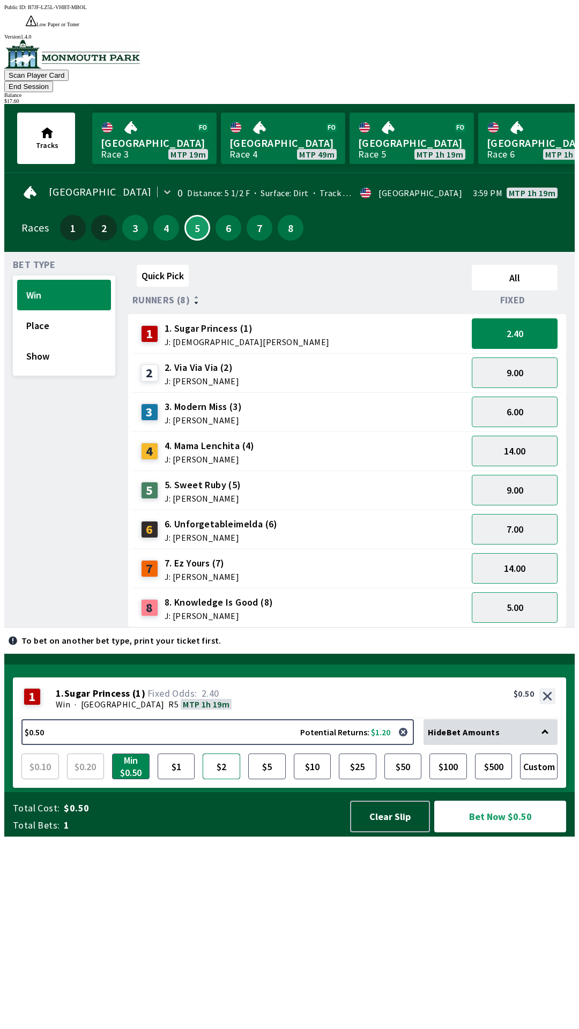
click at [220, 779] on button "$2" at bounding box center [222, 766] width 38 height 26
click at [471, 832] on button "Bet Now $2.00" at bounding box center [500, 816] width 132 height 32
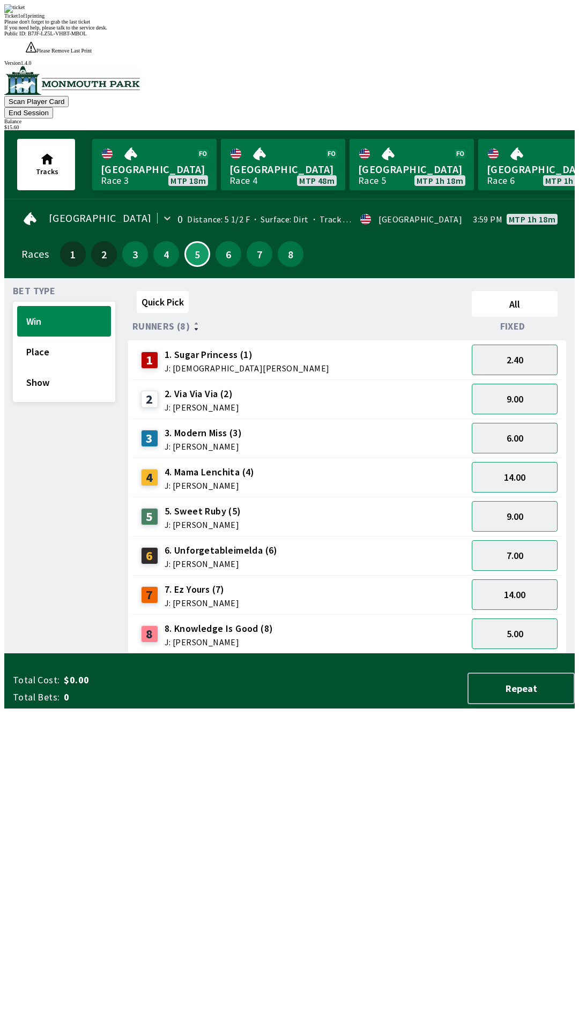
click at [173, 654] on div "Quick Pick All Runners (8) Fixed 1 1. Sugar Princess (1) J: [DEMOGRAPHIC_DATA][…" at bounding box center [351, 470] width 446 height 367
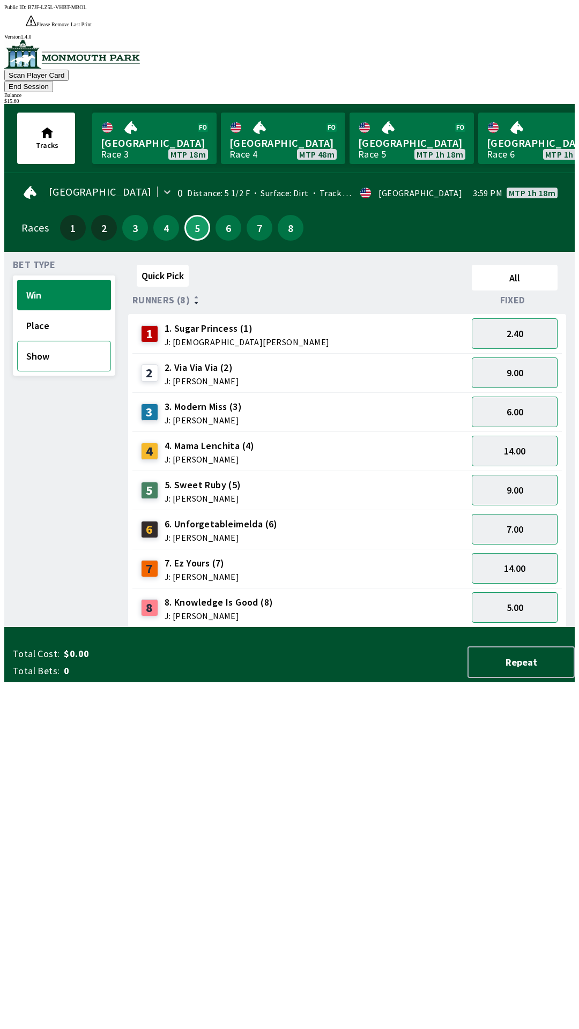
click at [49, 341] on button "Show" at bounding box center [64, 356] width 94 height 31
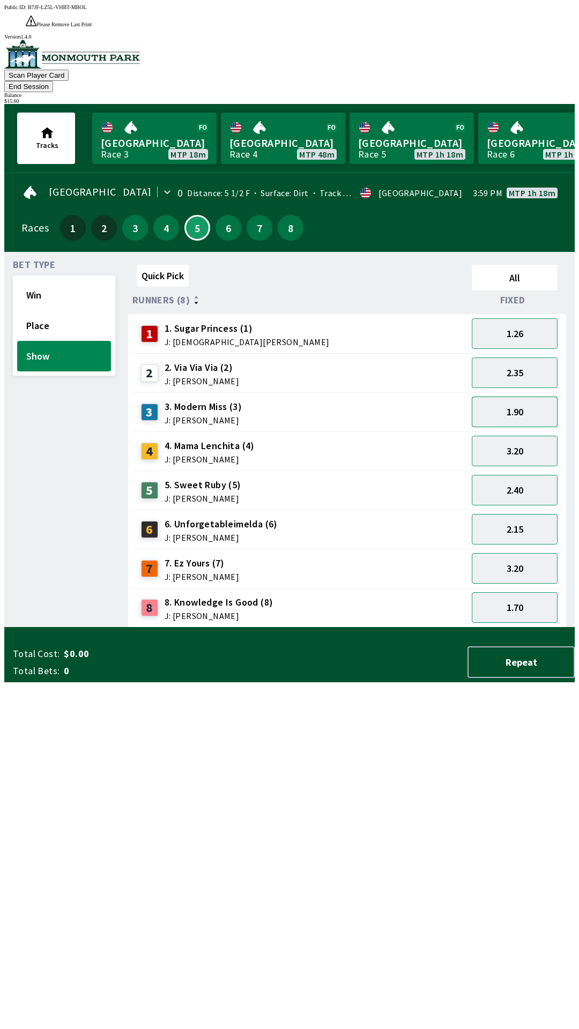
click at [533, 396] on button "1.90" at bounding box center [514, 411] width 86 height 31
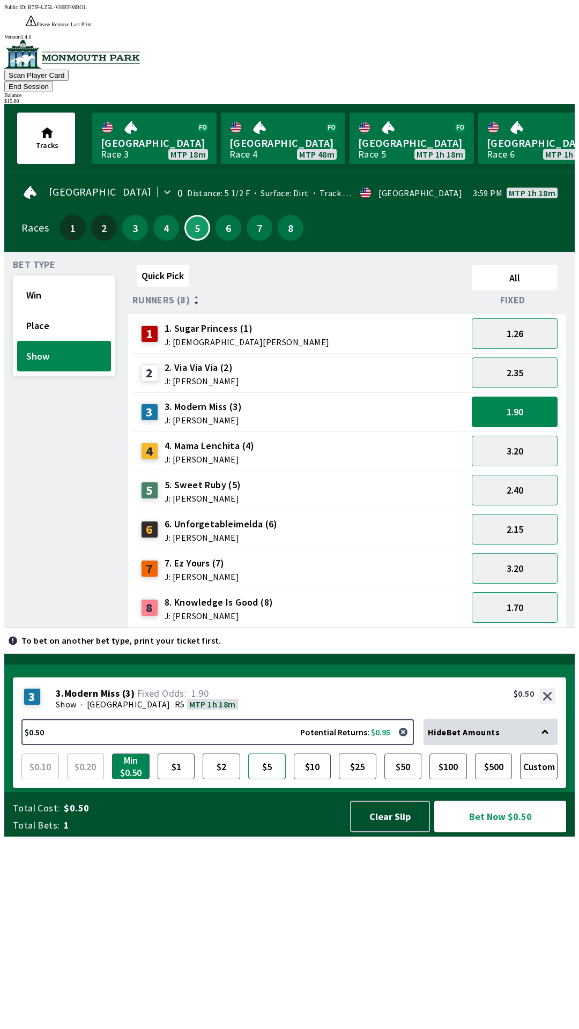
click at [269, 779] on button "$5" at bounding box center [267, 766] width 38 height 26
click at [463, 832] on button "Bet Now $5.00" at bounding box center [500, 816] width 132 height 32
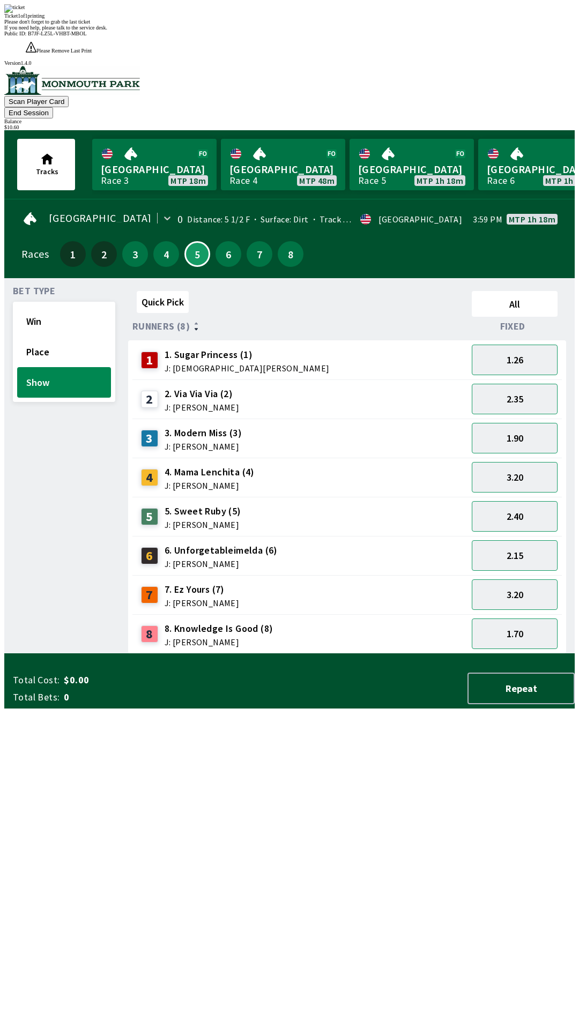
click at [160, 654] on div "Quick Pick All Runners (8) Fixed 1 1. Sugar Princess (1) J: [PERSON_NAME] 1.26 …" at bounding box center [351, 470] width 446 height 367
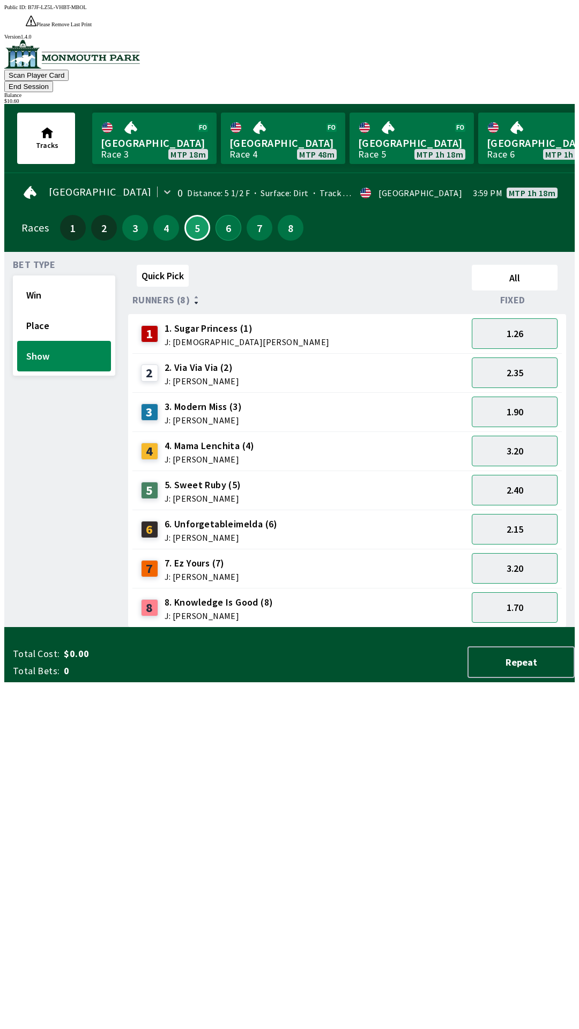
click at [227, 215] on button "6" at bounding box center [228, 228] width 26 height 26
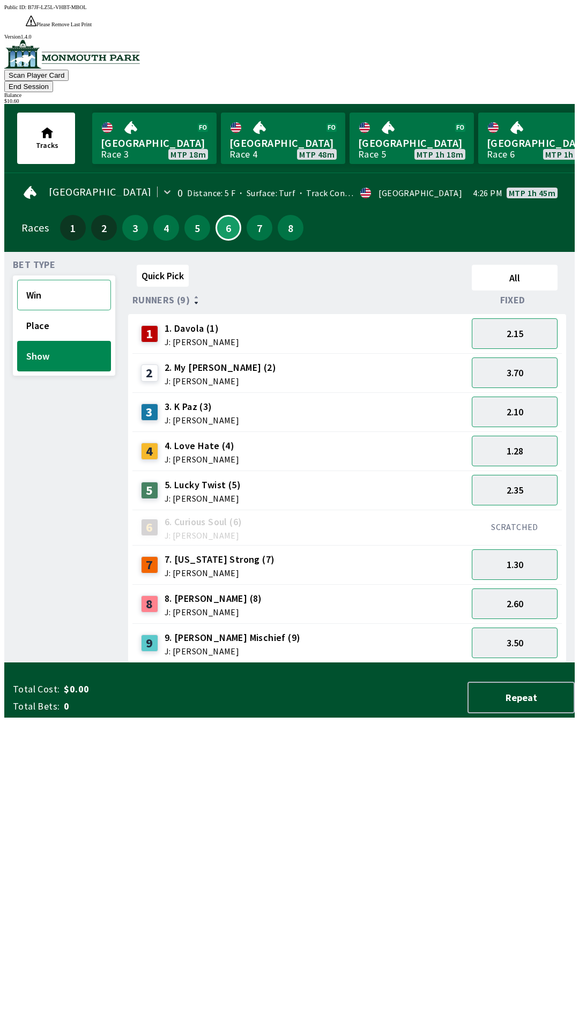
click at [71, 280] on button "Win" at bounding box center [64, 295] width 94 height 31
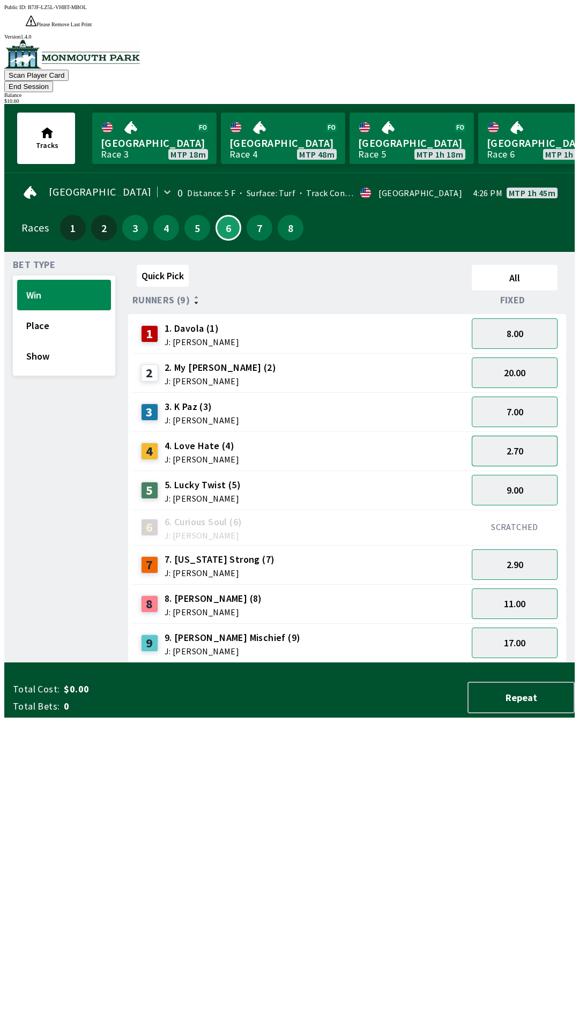
click at [552, 436] on button "2.70" at bounding box center [514, 451] width 86 height 31
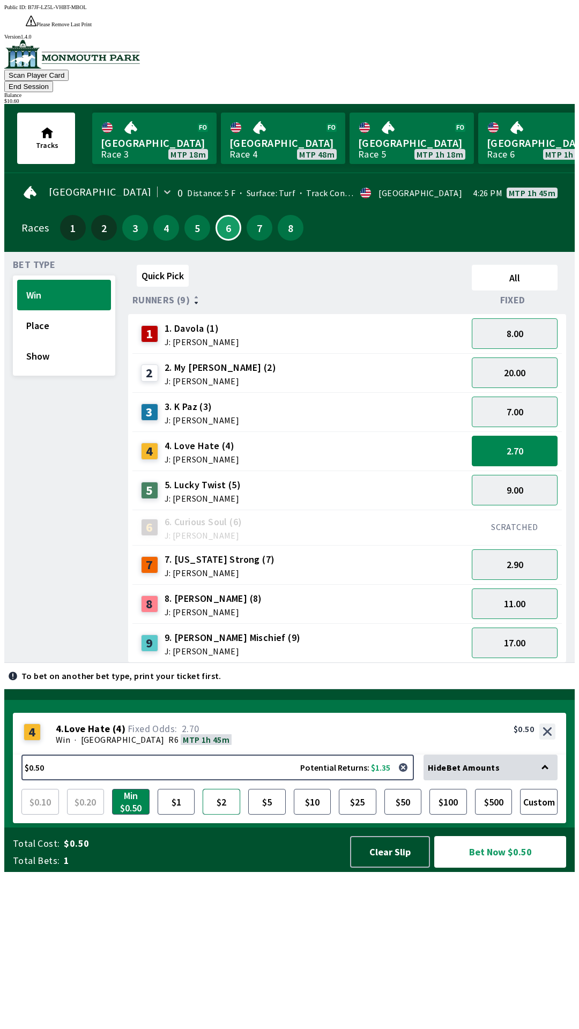
click at [226, 814] on button "$2" at bounding box center [222, 802] width 38 height 26
click at [466, 867] on button "Bet Now $2.00" at bounding box center [500, 852] width 132 height 32
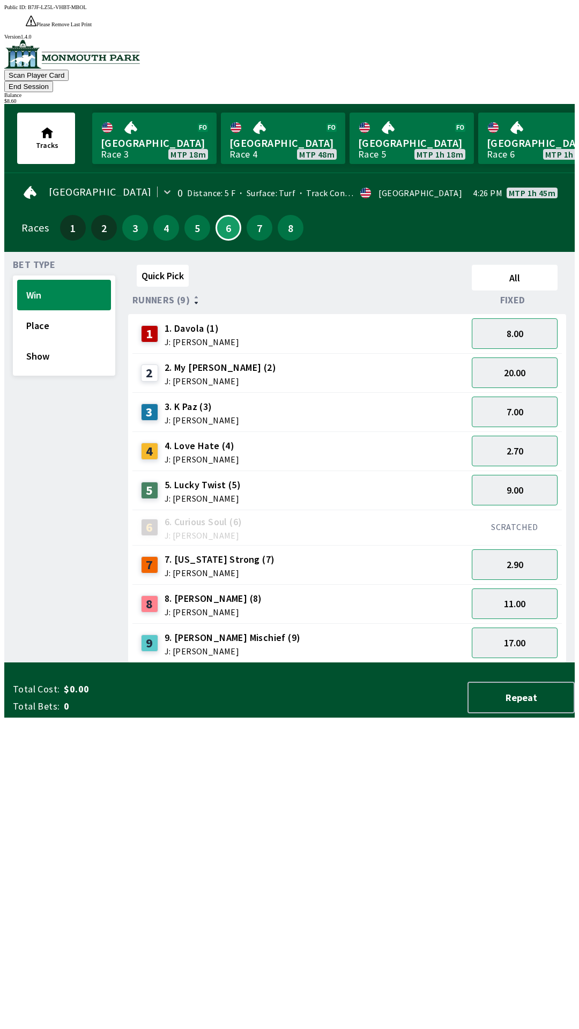
click at [128, 663] on div "Quick Pick All Runners (9) Fixed 1 1. Davola (1) J: [PERSON_NAME] 8.00 2 2. My …" at bounding box center [351, 461] width 446 height 402
click at [252, 215] on button "7" at bounding box center [259, 228] width 26 height 26
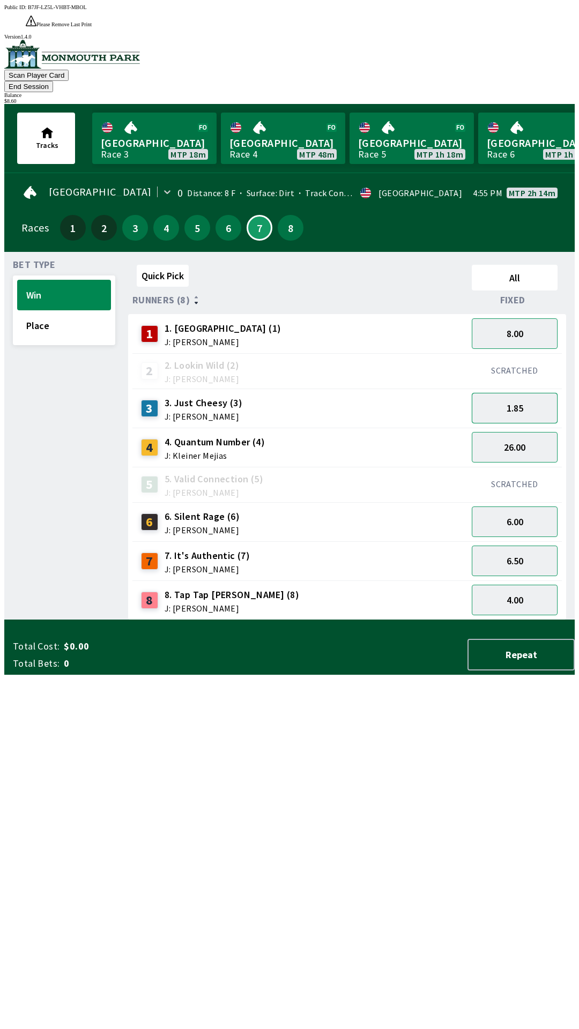
click at [526, 393] on button "1.85" at bounding box center [514, 408] width 86 height 31
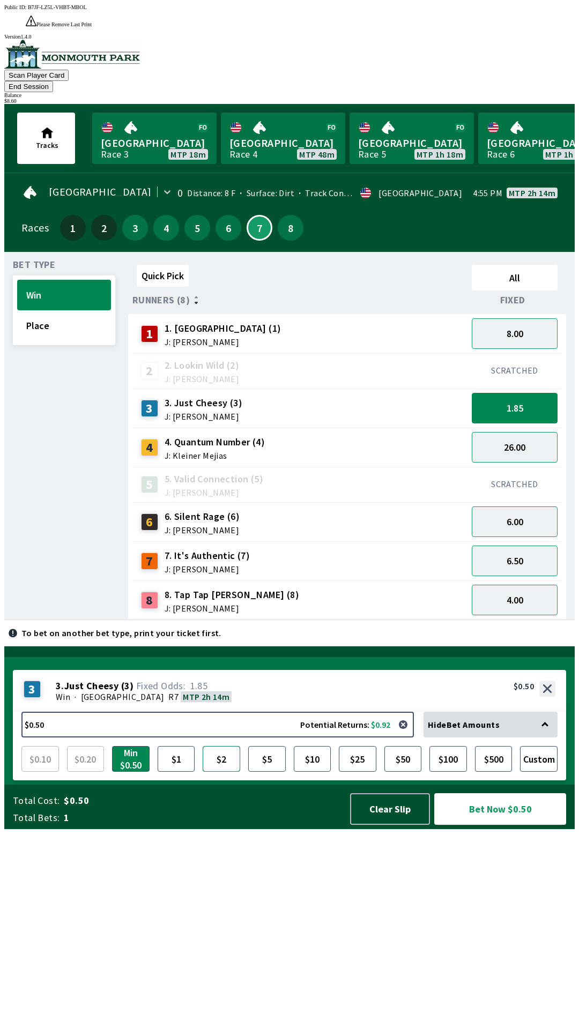
click at [218, 771] on button "$2" at bounding box center [222, 759] width 38 height 26
click at [467, 825] on button "Bet Now $2.00" at bounding box center [500, 809] width 132 height 32
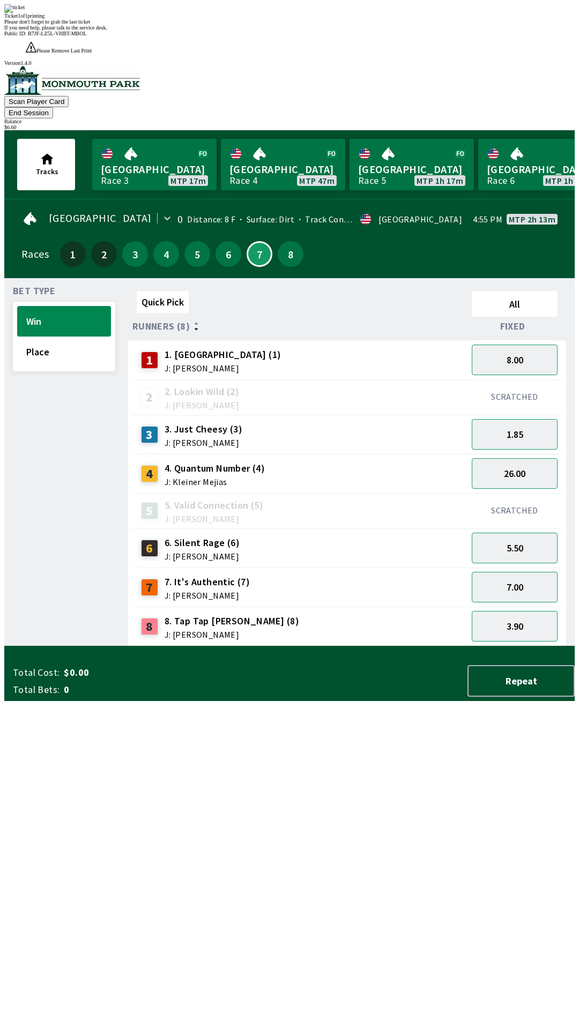
click at [178, 646] on div "Quick Pick All Runners (8) Fixed 1 1. [PERSON_NAME] (1) J: [PERSON_NAME] 8.00 2…" at bounding box center [351, 466] width 446 height 359
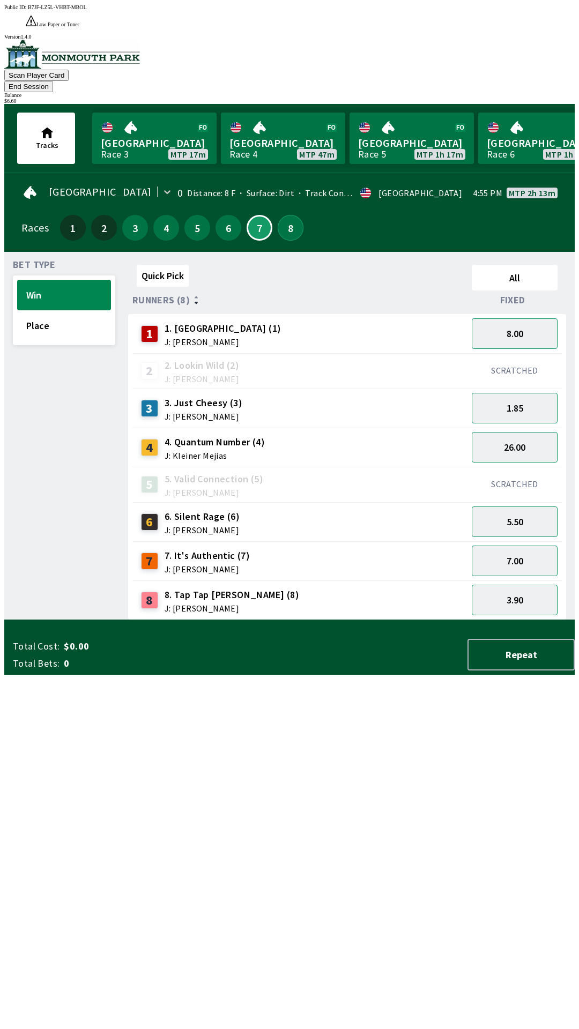
click at [286, 215] on button "8" at bounding box center [291, 228] width 26 height 26
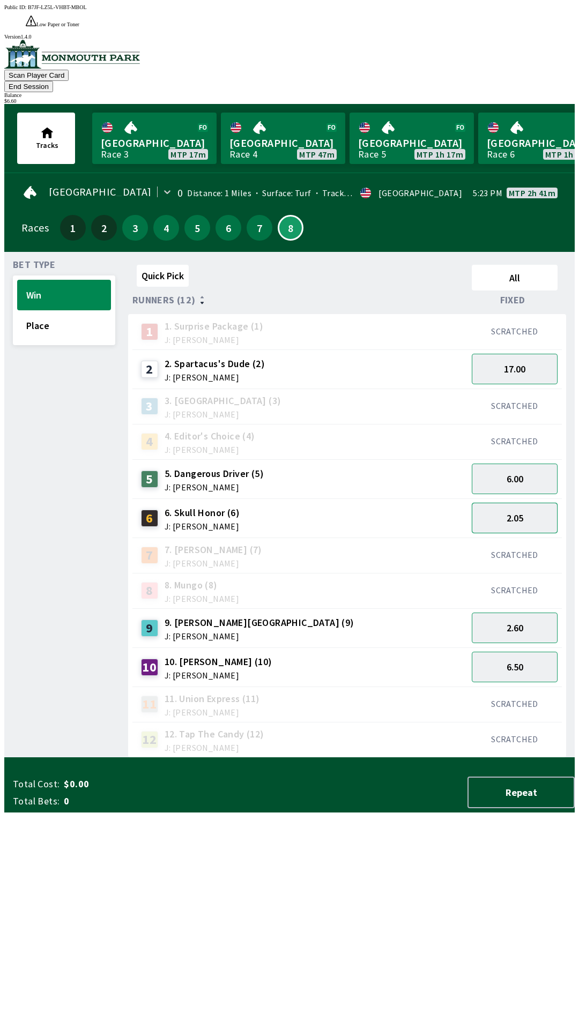
click at [519, 503] on button "2.05" at bounding box center [514, 518] width 86 height 31
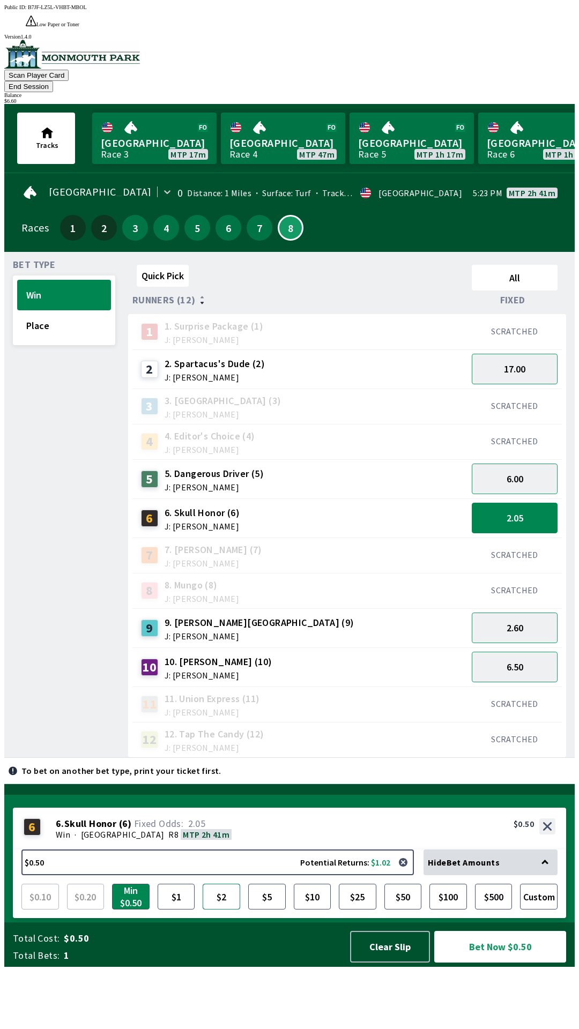
click at [219, 909] on button "$2" at bounding box center [222, 896] width 38 height 26
click at [482, 962] on button "Bet Now $2.00" at bounding box center [500, 947] width 132 height 32
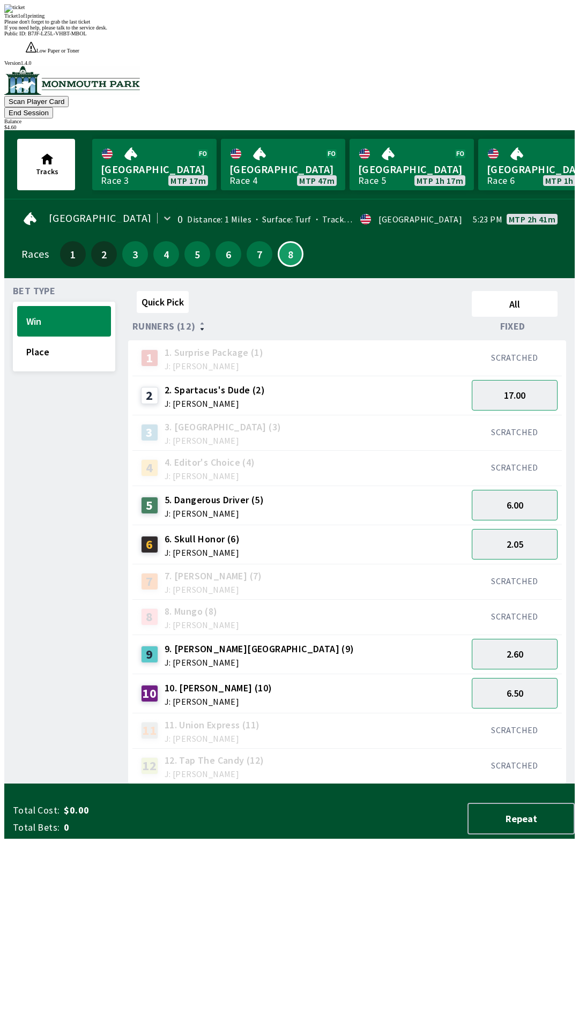
click at [155, 784] on div "Quick Pick All Runners (12) Fixed 1 1. Surprise Package (1) J: [PERSON_NAME] SC…" at bounding box center [351, 535] width 446 height 497
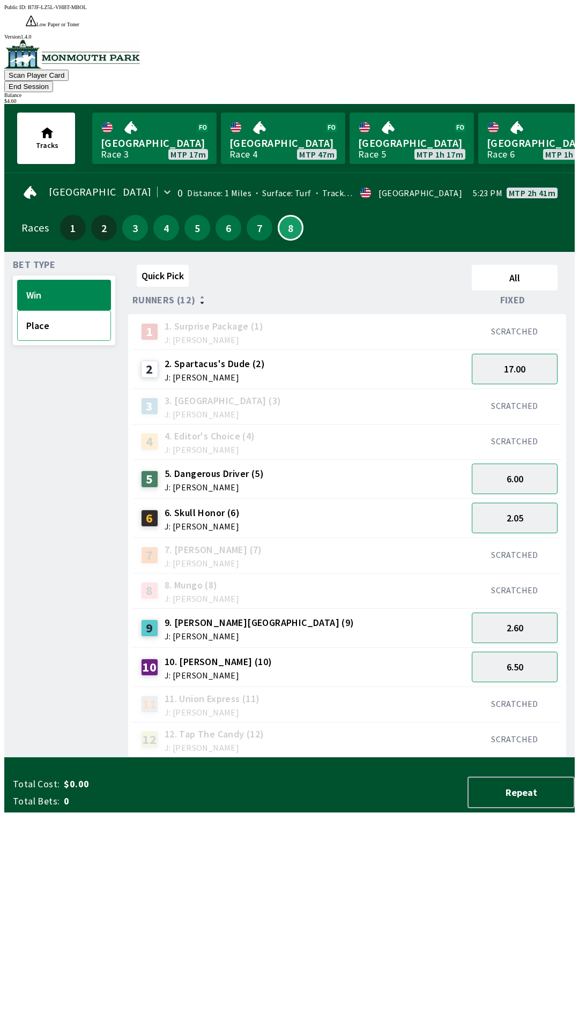
click at [70, 310] on button "Place" at bounding box center [64, 325] width 94 height 31
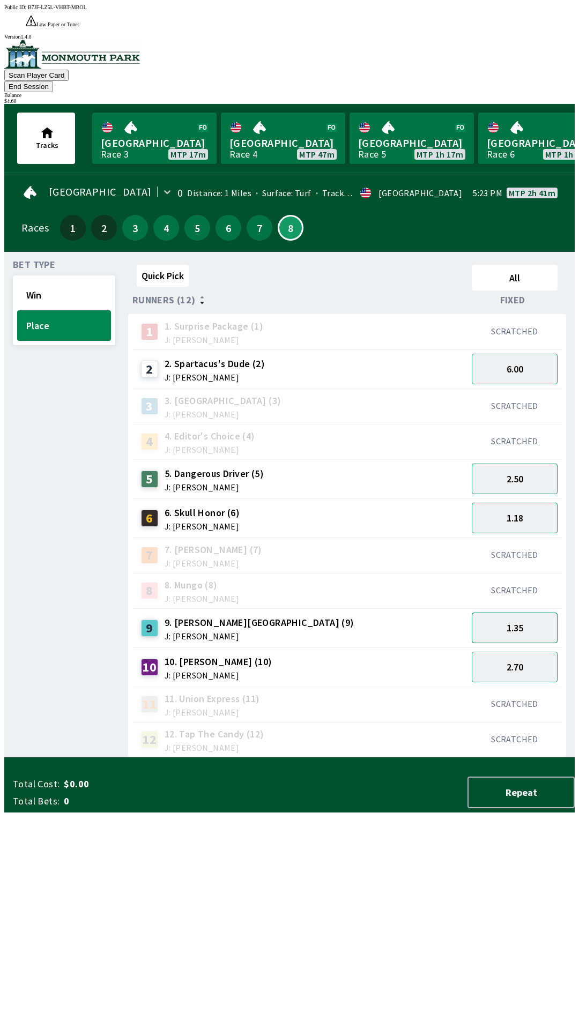
click at [508, 612] on button "1.35" at bounding box center [514, 627] width 86 height 31
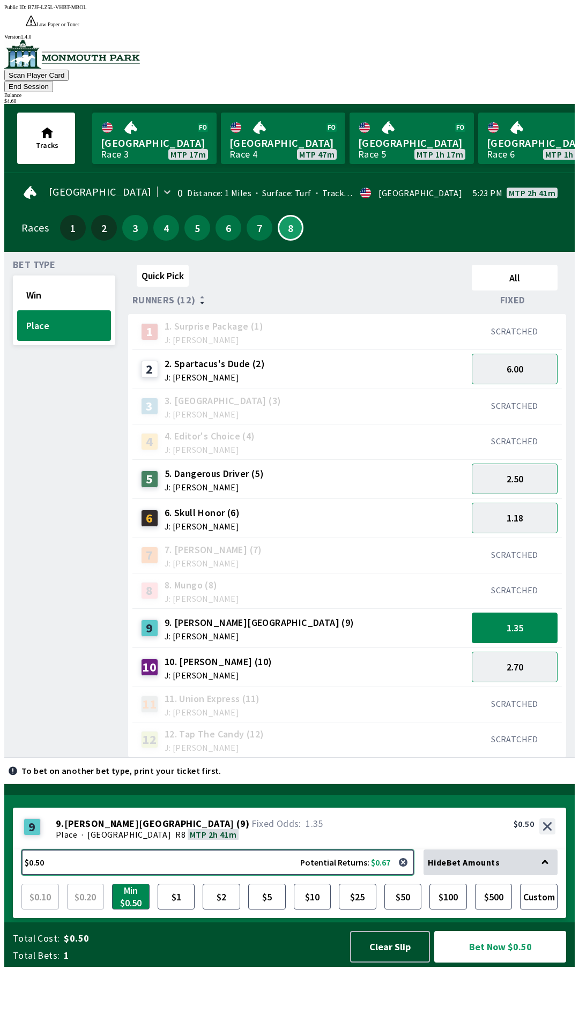
click at [280, 875] on button "$0.50 Potential Returns: $0.67" at bounding box center [217, 862] width 392 height 26
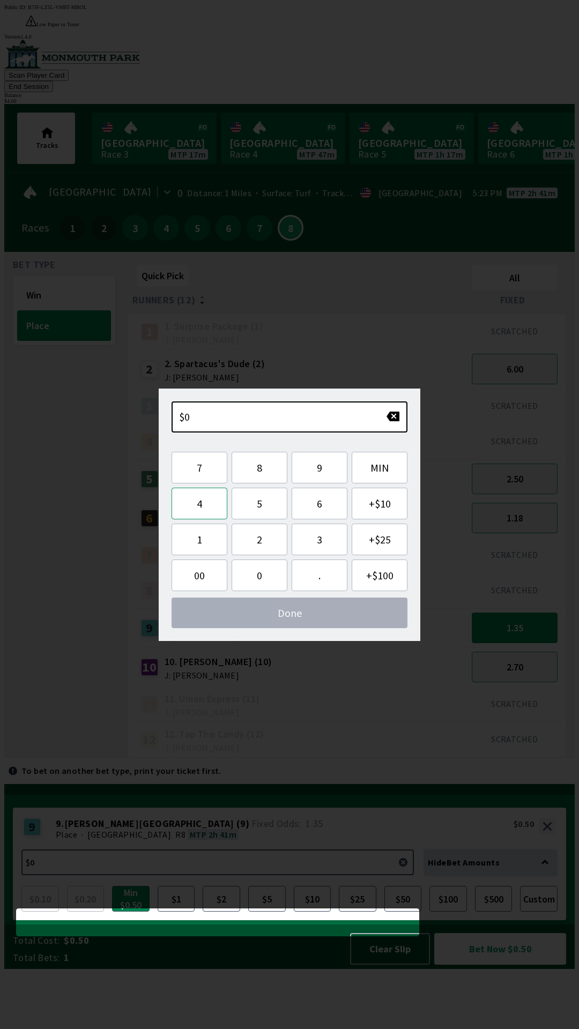
click at [206, 503] on button "4" at bounding box center [199, 504] width 56 height 32
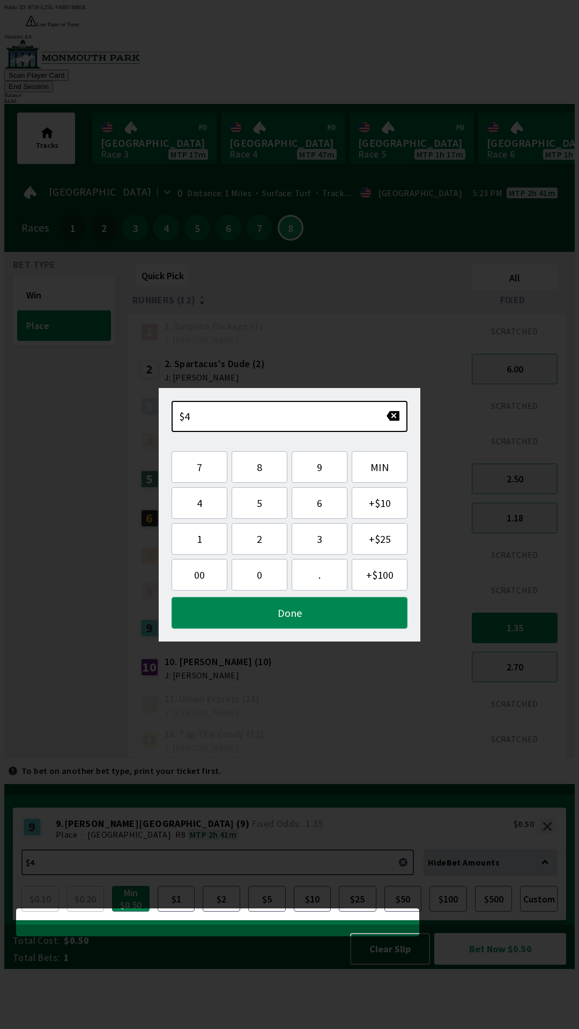
click at [259, 609] on button "Done" at bounding box center [289, 613] width 236 height 32
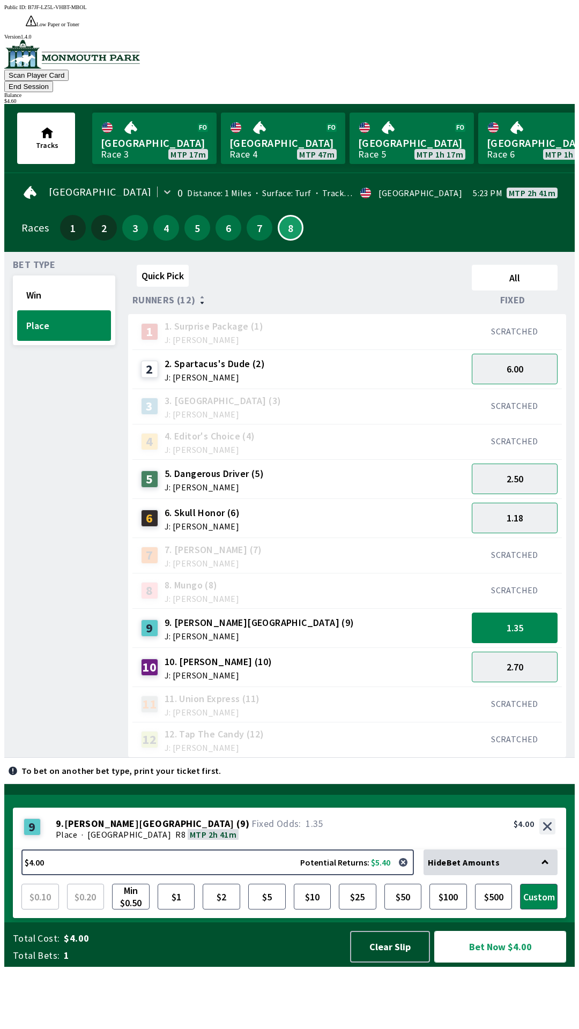
click at [469, 962] on button "Bet Now $4.00" at bounding box center [500, 947] width 132 height 32
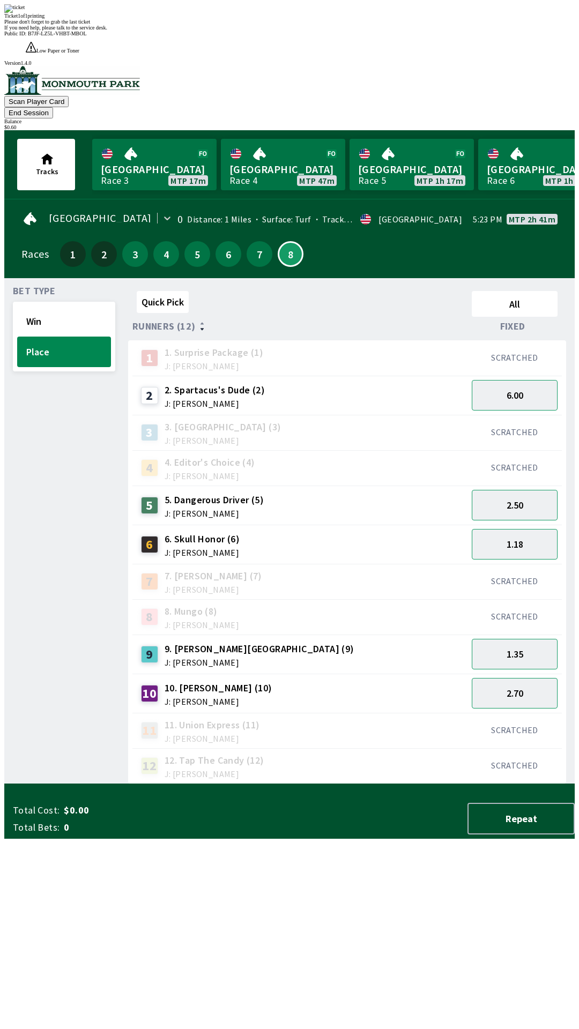
click at [256, 784] on div "Quick Pick All Runners (12) Fixed 1 1. Surprise Package (1) J: [PERSON_NAME] SC…" at bounding box center [351, 535] width 446 height 497
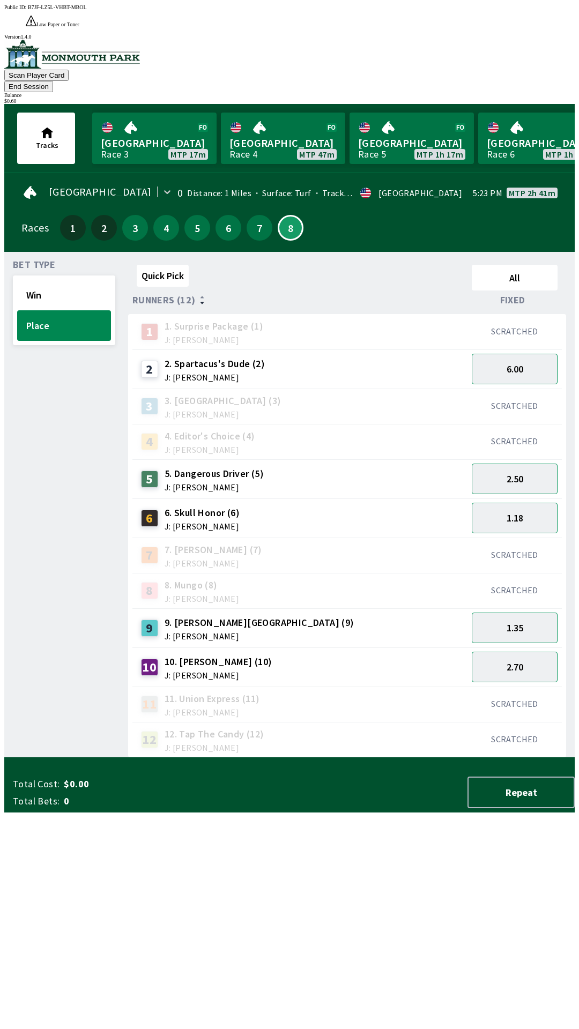
click at [53, 81] on button "End Session" at bounding box center [28, 86] width 49 height 11
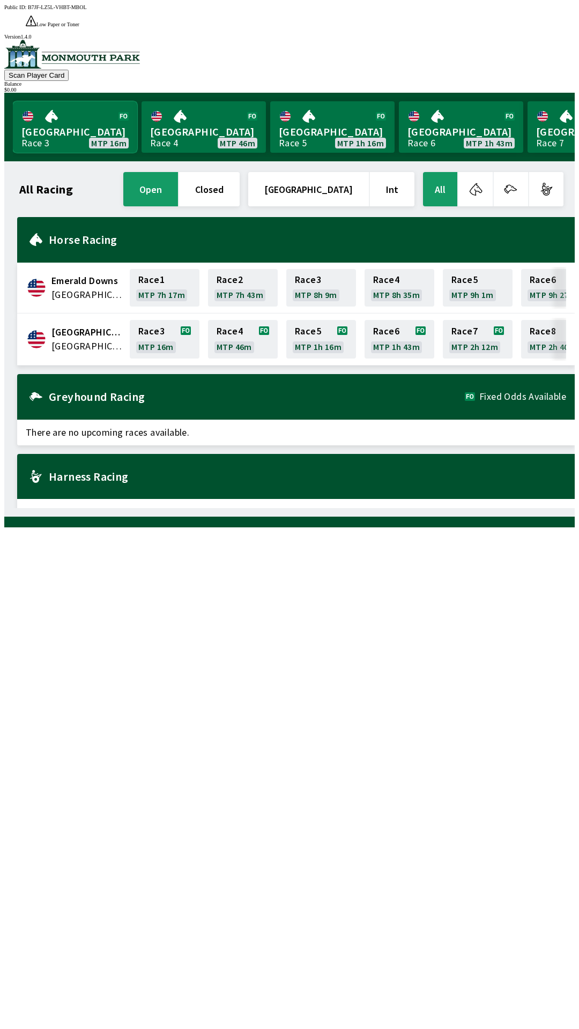
click at [53, 109] on link "[GEOGRAPHIC_DATA] Race 3 MTP 16m" at bounding box center [75, 126] width 124 height 51
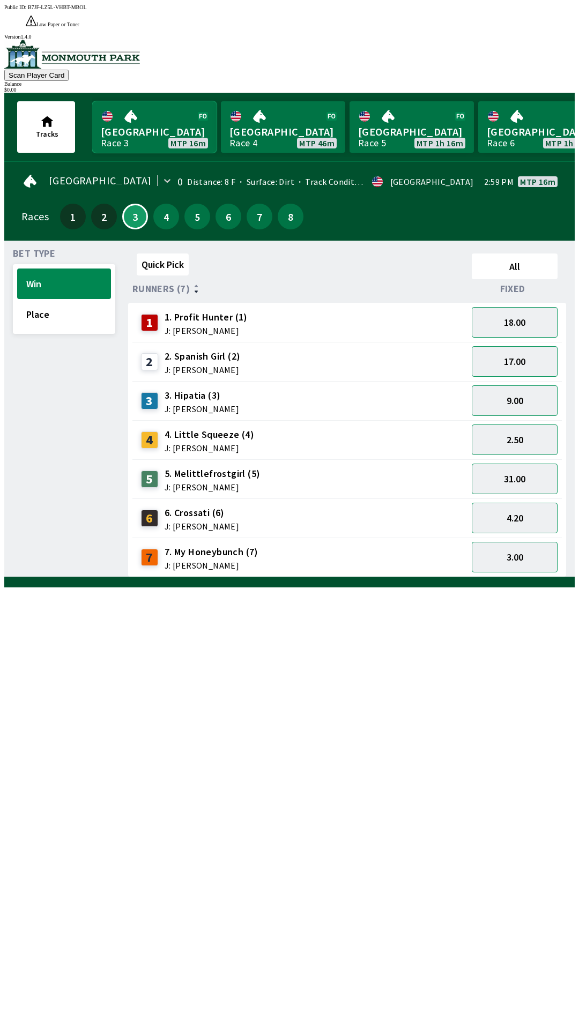
click at [140, 106] on link "[GEOGRAPHIC_DATA] Race 3 MTP 16m" at bounding box center [154, 126] width 124 height 51
click at [144, 123] on link "[GEOGRAPHIC_DATA] Race 3 MTP 16m" at bounding box center [154, 126] width 124 height 51
click at [52, 299] on button "Place" at bounding box center [64, 314] width 94 height 31
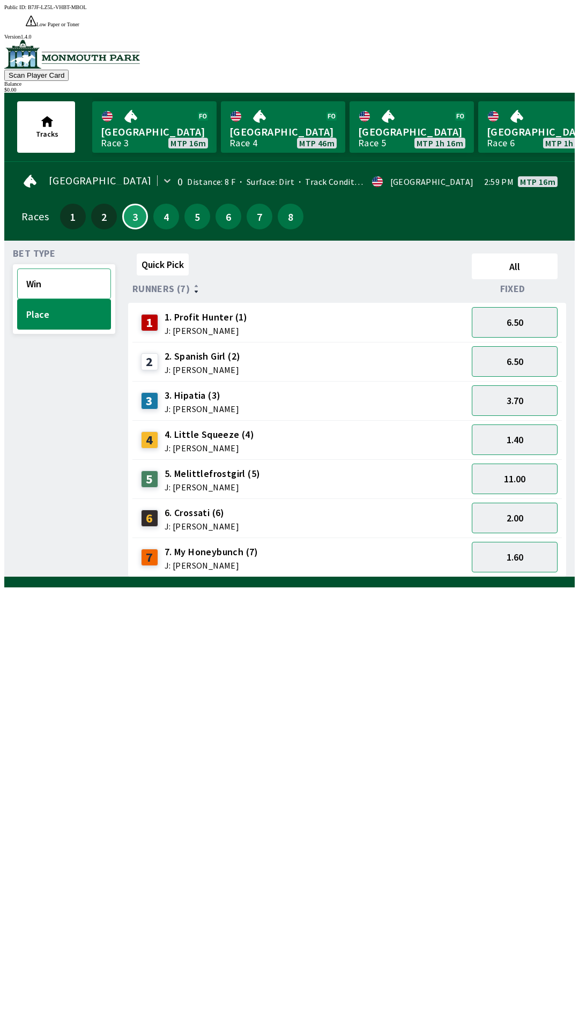
click at [70, 268] on button "Win" at bounding box center [64, 283] width 94 height 31
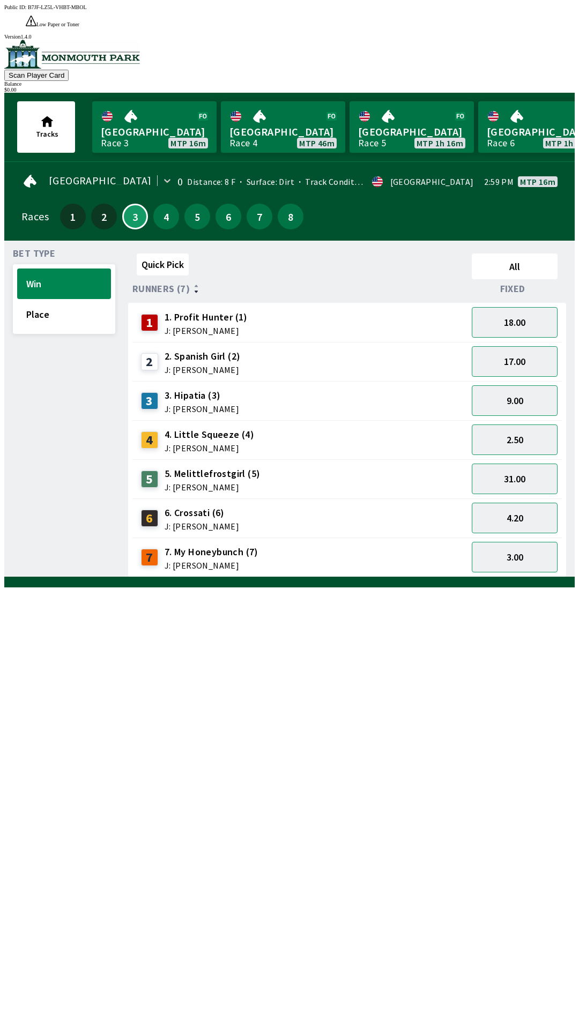
click at [207, 522] on span "J: [PERSON_NAME]" at bounding box center [201, 526] width 74 height 9
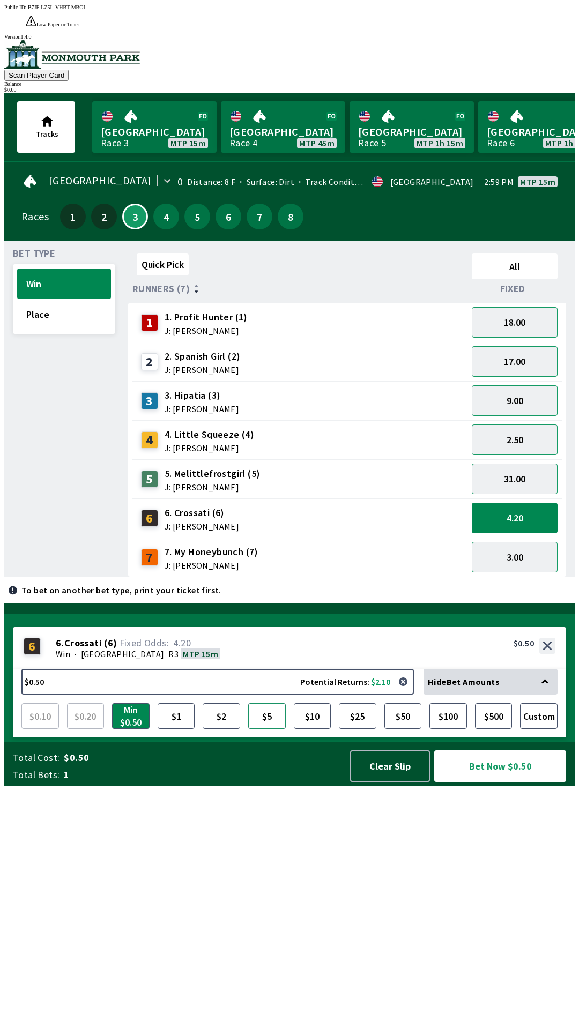
click at [275, 729] on button "$5" at bounding box center [267, 716] width 38 height 26
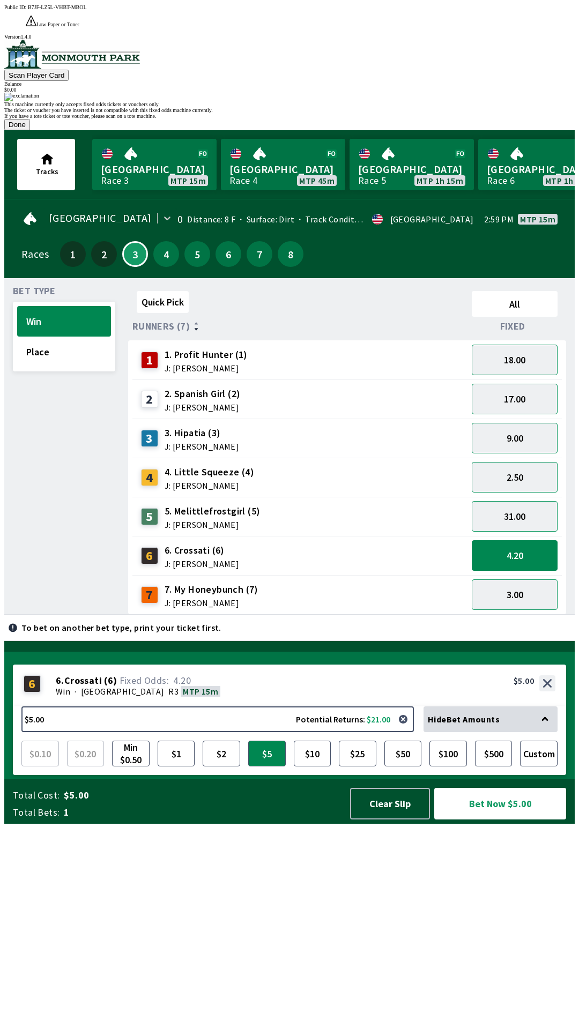
click at [400, 130] on div "This machine currently only accepts fixed odds tickets or vouchers only The tic…" at bounding box center [289, 112] width 570 height 38
click at [381, 130] on div "This machine currently only accepts fixed odds tickets or vouchers only The tic…" at bounding box center [289, 112] width 570 height 38
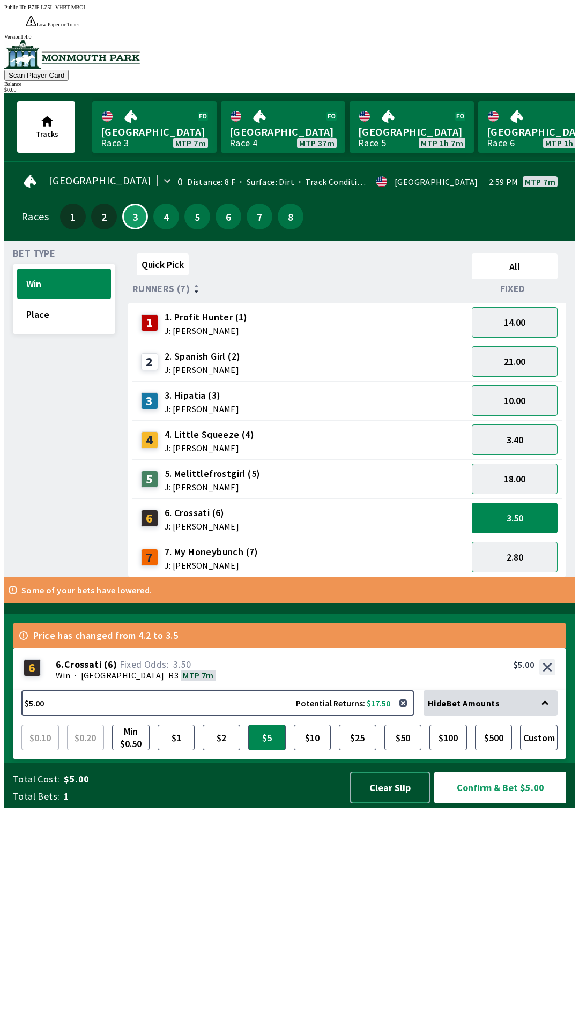
click at [379, 803] on button "Clear Slip" at bounding box center [390, 787] width 80 height 32
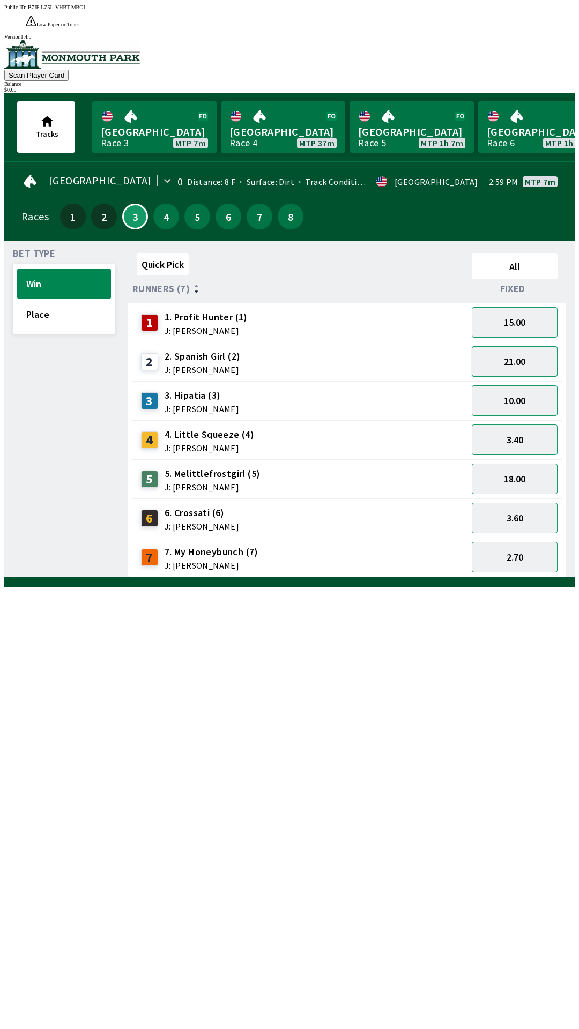
click at [535, 346] on button "21.00" at bounding box center [514, 361] width 86 height 31
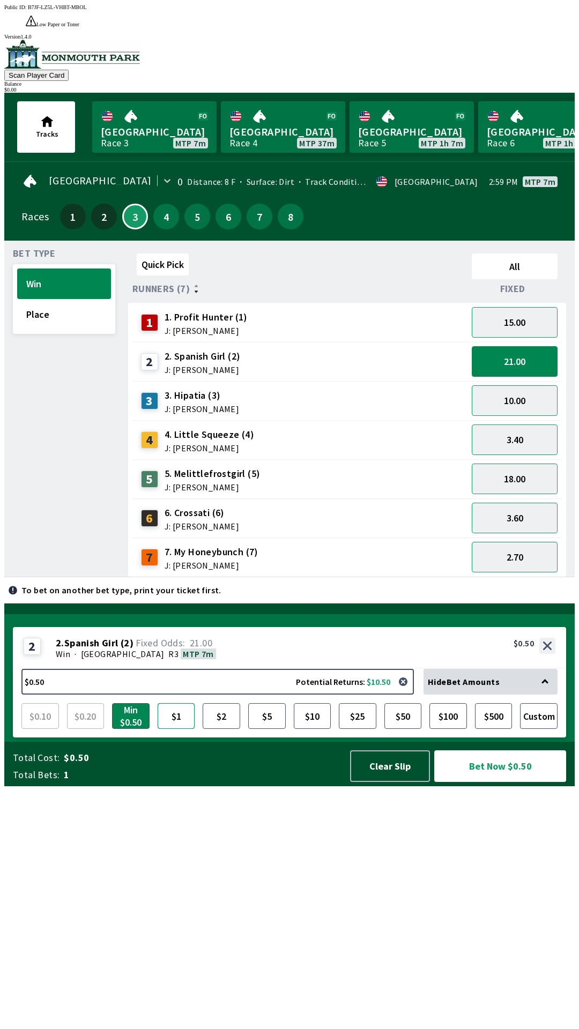
click at [168, 729] on button "$1" at bounding box center [177, 716] width 38 height 26
click at [125, 729] on button "Min $0.50" at bounding box center [131, 716] width 38 height 26
click at [179, 729] on button "$1" at bounding box center [177, 716] width 38 height 26
click at [228, 729] on button "$2" at bounding box center [222, 716] width 38 height 26
click at [191, 729] on button "$1" at bounding box center [177, 716] width 38 height 26
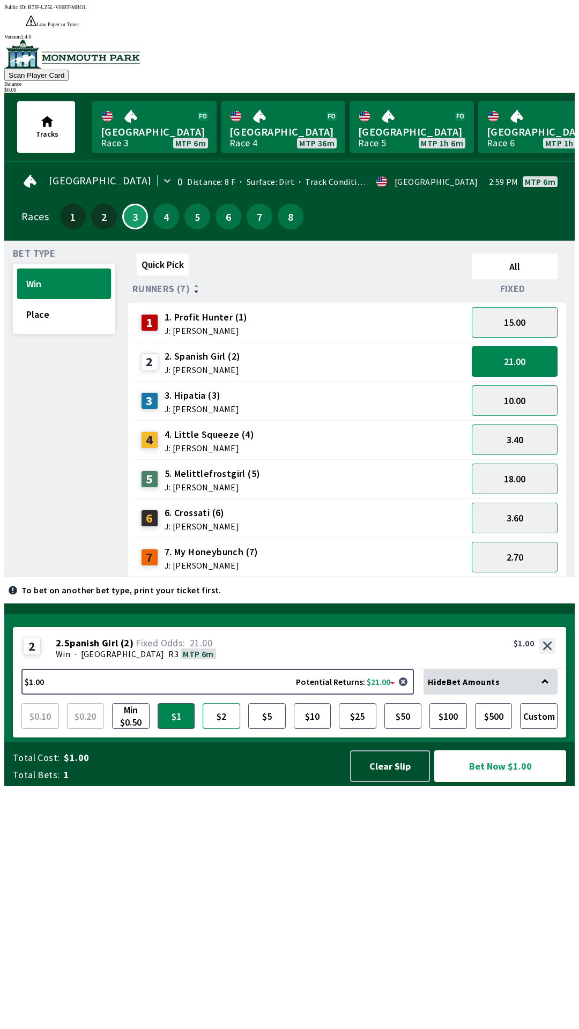
click at [221, 729] on button "$2" at bounding box center [222, 716] width 38 height 26
click at [59, 299] on button "Place" at bounding box center [64, 314] width 94 height 31
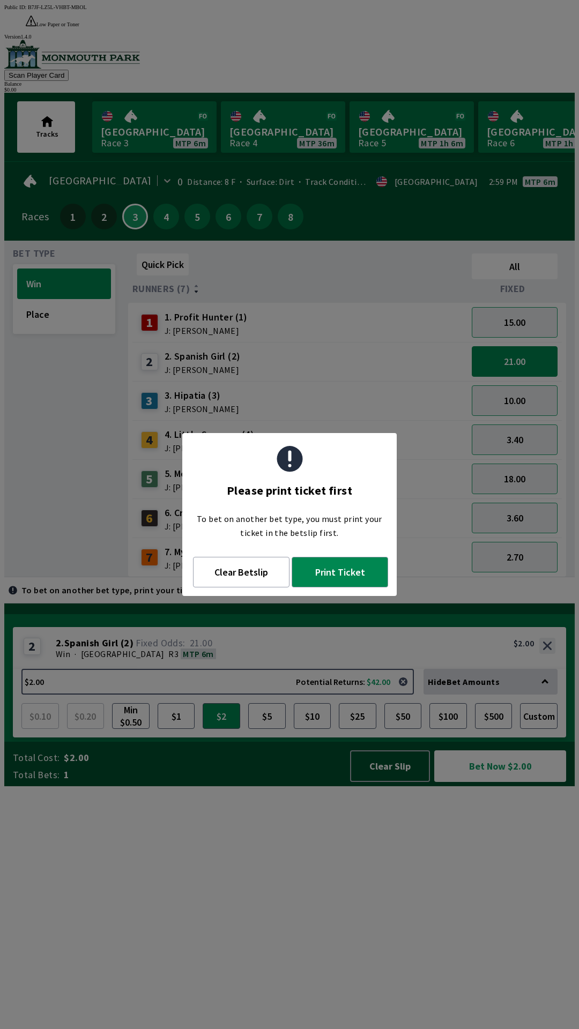
click at [477, 577] on div "Quick Pick All Runners (7) Fixed 1 1. Profit Hunter (1) J: [PERSON_NAME] 15.00 …" at bounding box center [351, 413] width 446 height 328
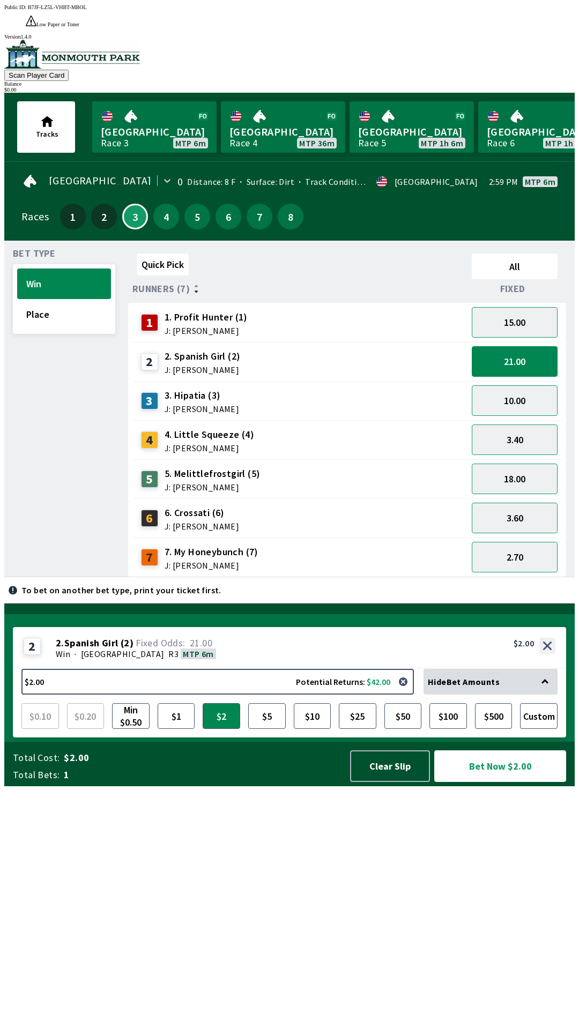
click at [492, 782] on button "Bet Now $2.00" at bounding box center [500, 766] width 132 height 32
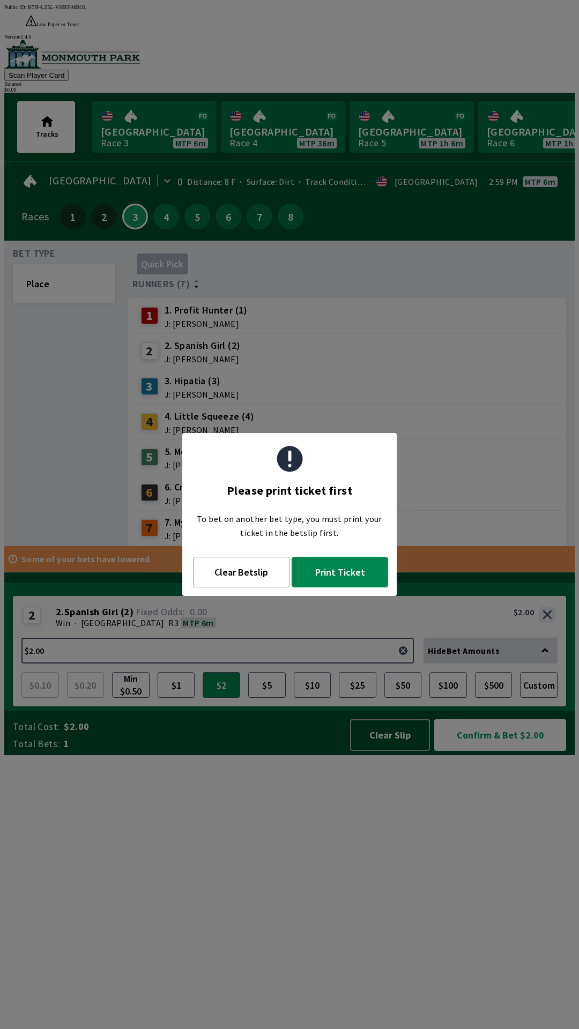
click at [333, 579] on button "Print Ticket" at bounding box center [339, 572] width 96 height 31
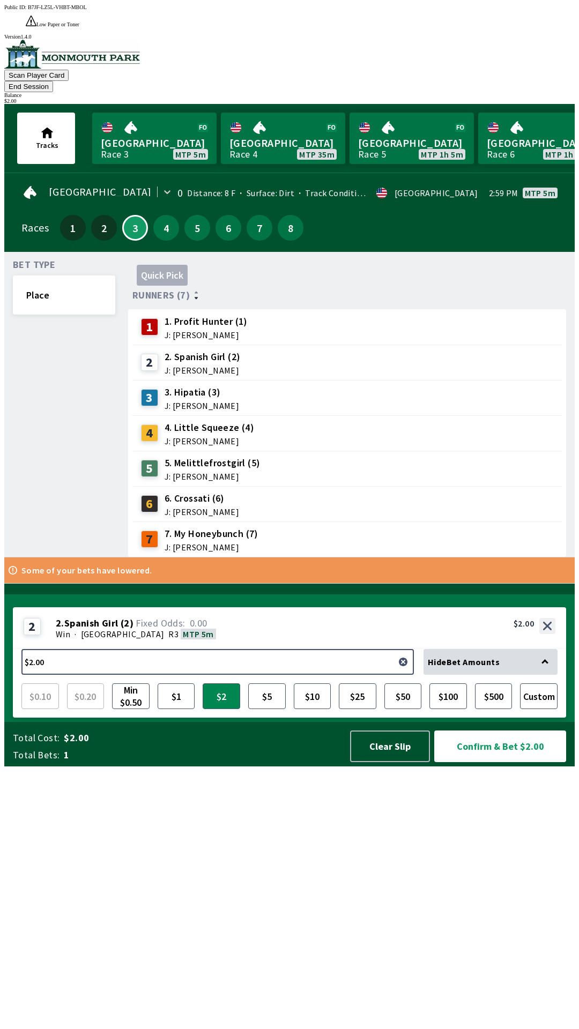
click at [271, 344] on div "2 2. [DEMOGRAPHIC_DATA] Girl (2) J: [PERSON_NAME]" at bounding box center [346, 361] width 429 height 35
click at [276, 349] on div "2 2. [DEMOGRAPHIC_DATA] Girl (2) J: [PERSON_NAME]" at bounding box center [347, 362] width 421 height 27
click at [486, 762] on button "Confirm & Bet $2.00" at bounding box center [500, 746] width 132 height 32
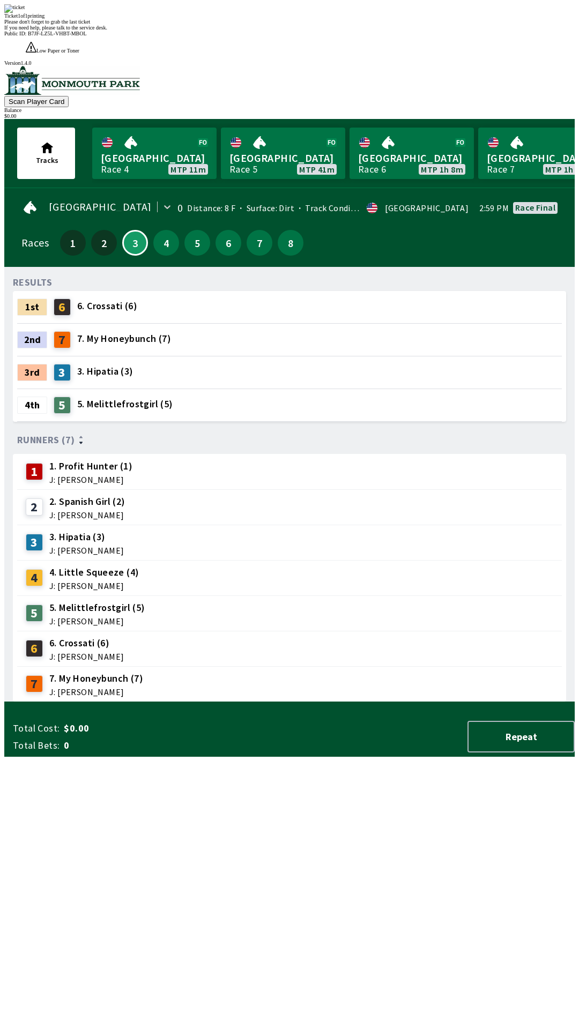
click at [317, 702] on div "RESULTS 1st 6 6. Crossati (6) 2nd 7 7. My Honeybunch (7) 3rd 3 3. Hipatia (3) 4…" at bounding box center [293, 488] width 561 height 426
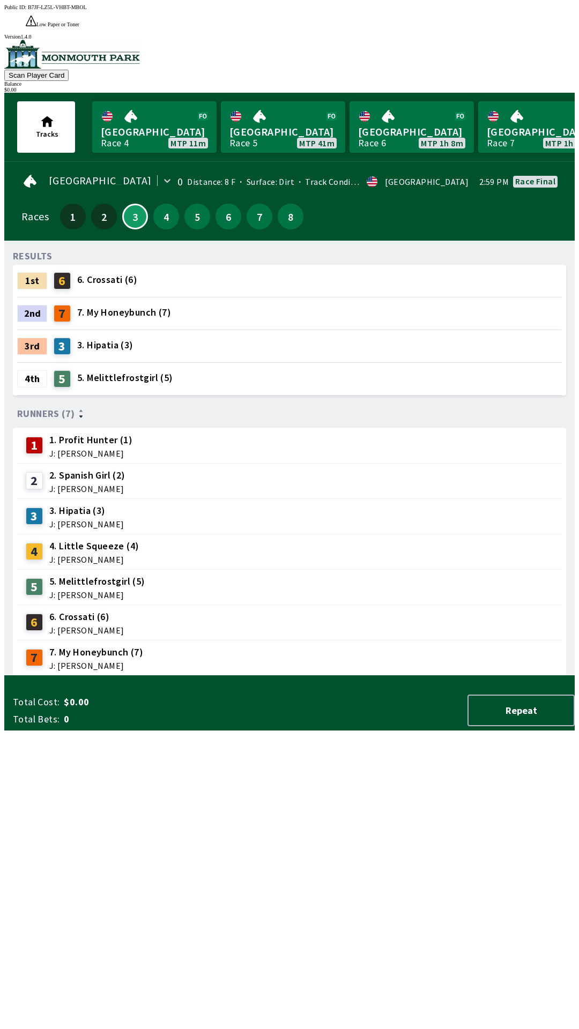
click at [365, 676] on div "RESULTS 1st 6 6. Crossati (6) 2nd 7 7. My Honeybunch (7) 3rd 3 3. Hipatia (3) 4…" at bounding box center [293, 462] width 561 height 426
click at [250, 104] on link "[GEOGRAPHIC_DATA] Race 5 MTP 31m" at bounding box center [283, 126] width 124 height 51
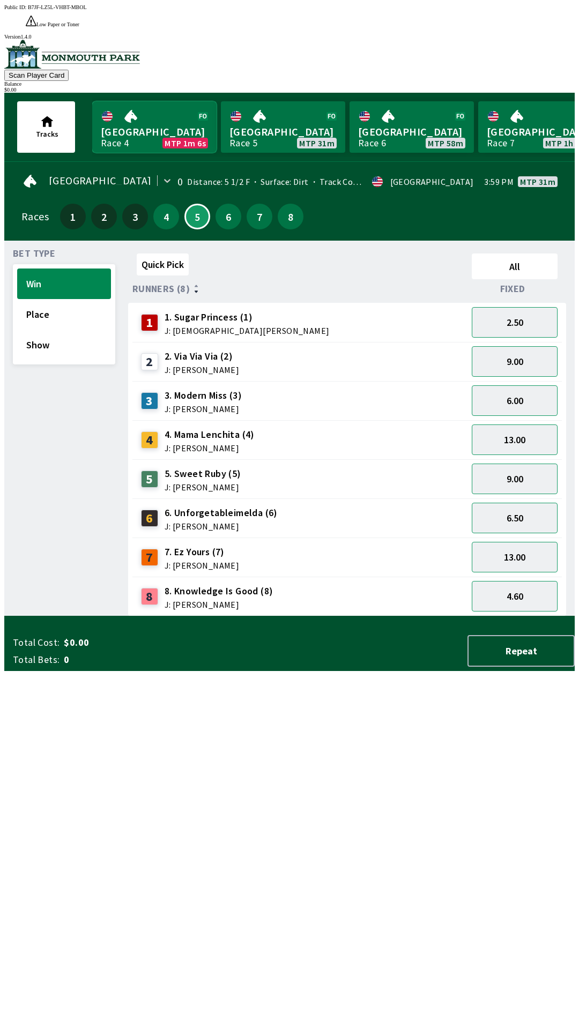
click at [168, 113] on link "Monmouth Park Race 4 MTP 1m 6s" at bounding box center [154, 126] width 124 height 51
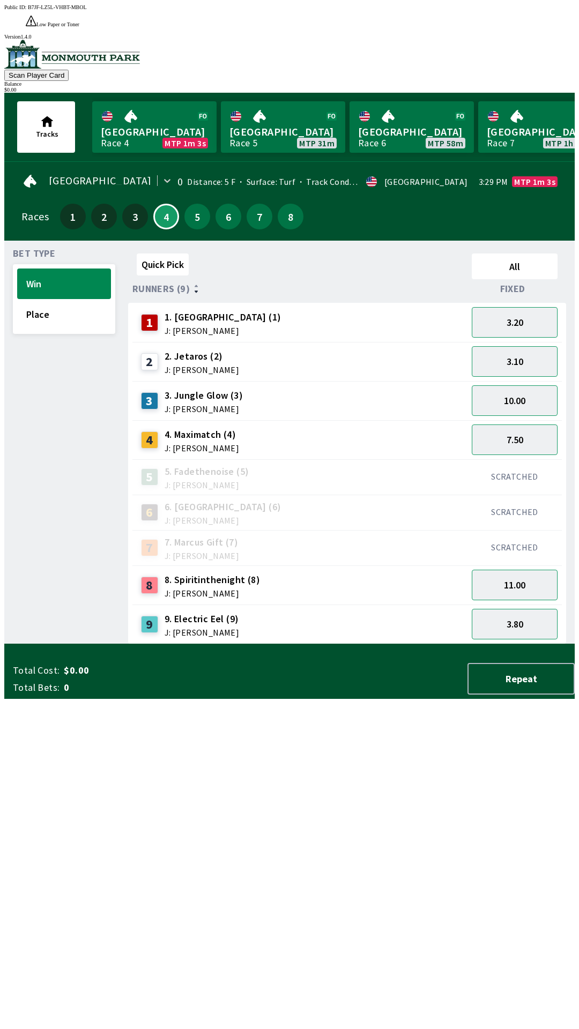
click at [450, 426] on div "4 4. Maximatch (4) J: [PERSON_NAME]" at bounding box center [300, 439] width 326 height 27
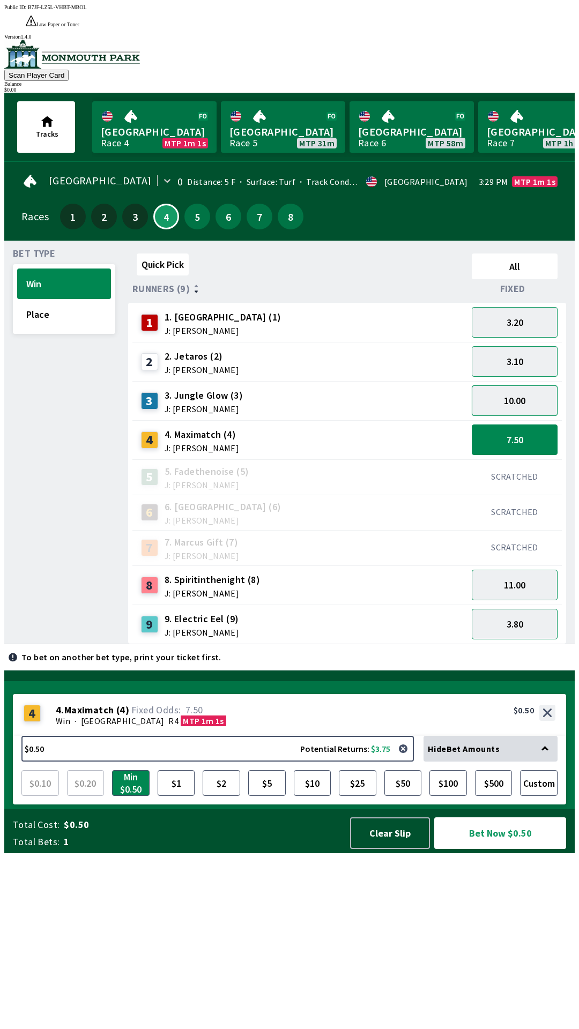
click at [505, 385] on button "10.00" at bounding box center [514, 400] width 86 height 31
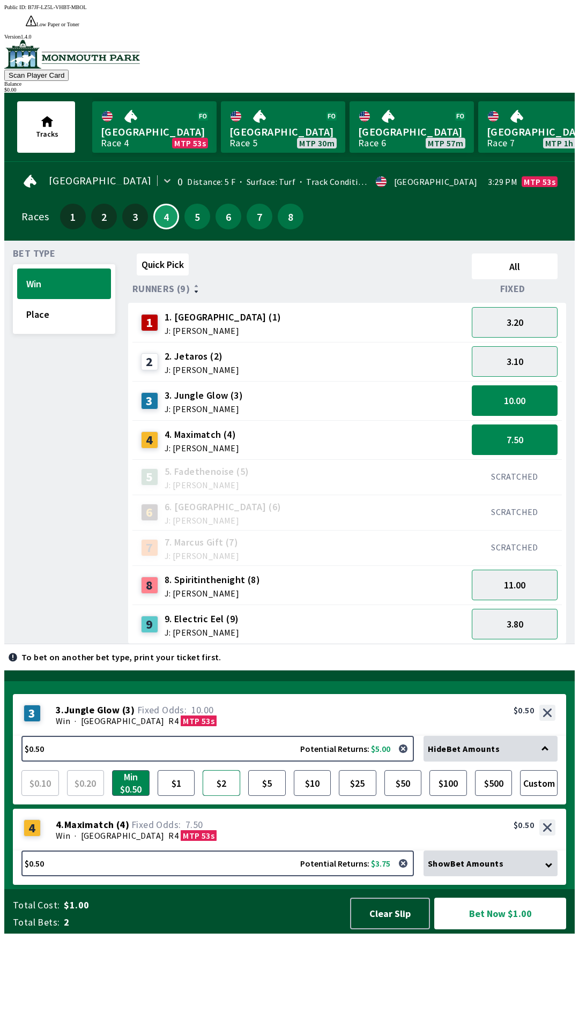
click at [218, 796] on button "$2" at bounding box center [222, 783] width 38 height 26
click at [519, 385] on button "10.00" at bounding box center [514, 400] width 86 height 31
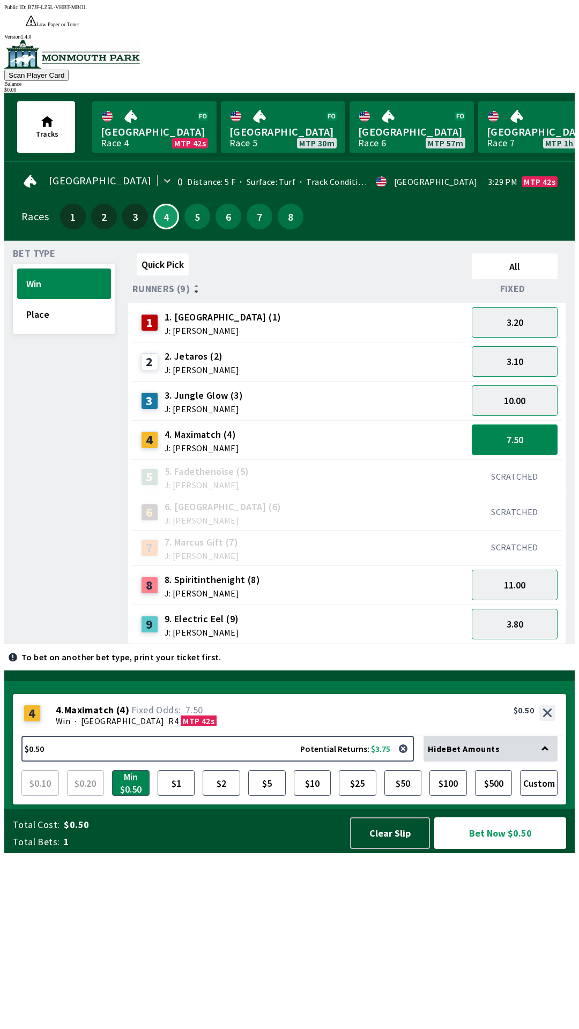
click at [519, 424] on button "7.50" at bounding box center [514, 439] width 86 height 31
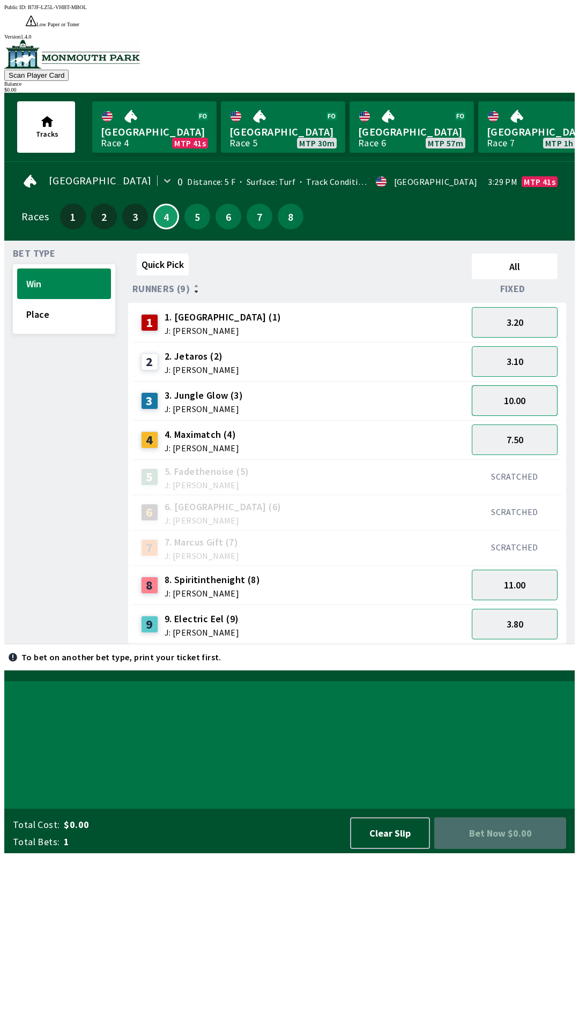
click at [516, 385] on button "10.00" at bounding box center [514, 400] width 86 height 31
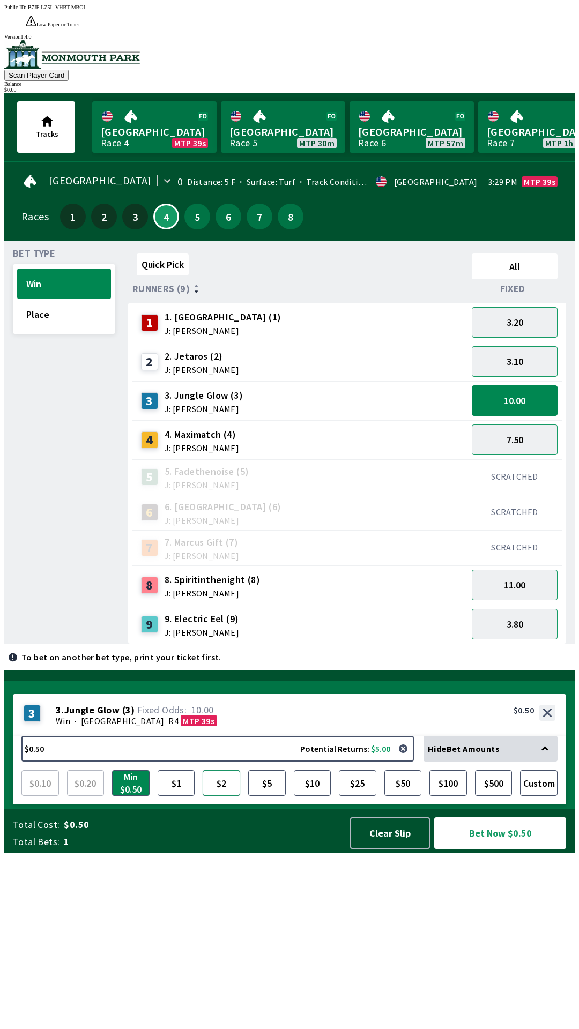
click at [219, 796] on button "$2" at bounding box center [222, 783] width 38 height 26
click at [507, 849] on button "Bet Now $2.00" at bounding box center [500, 833] width 132 height 32
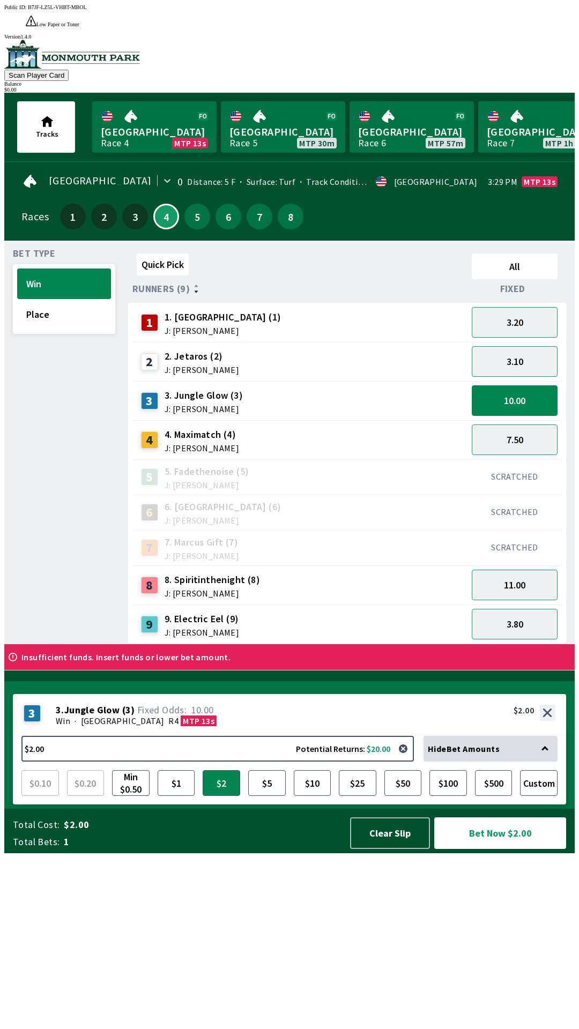
click at [185, 808] on div "3 3 . Jungle Glow ( 3 ) Win · [STREET_ADDRESS]. Jungle Glow (3) 10.00 $2.00 $2.…" at bounding box center [293, 745] width 561 height 128
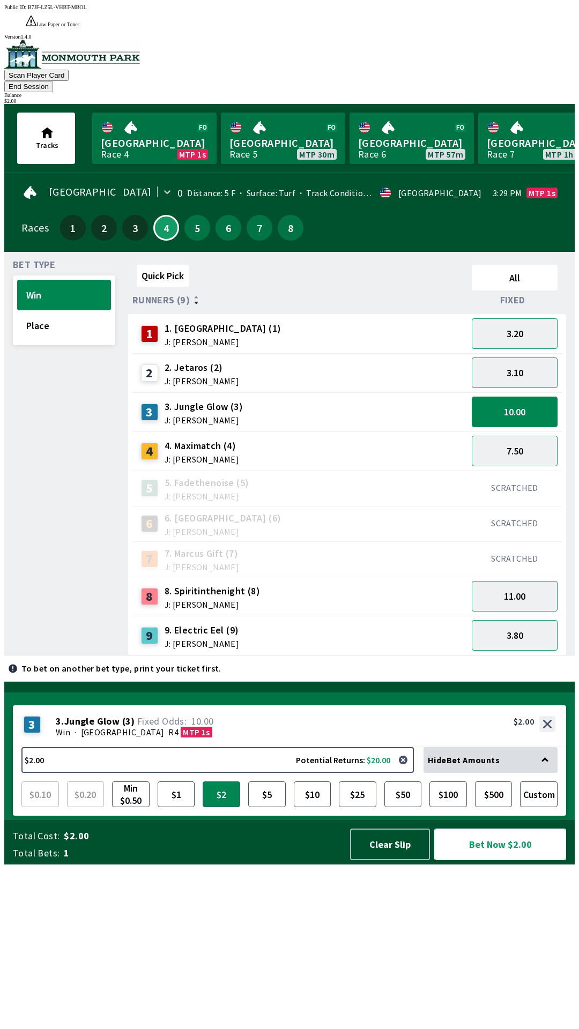
click at [512, 860] on button "Bet Now $2.00" at bounding box center [500, 844] width 132 height 32
